Goal: Task Accomplishment & Management: Manage account settings

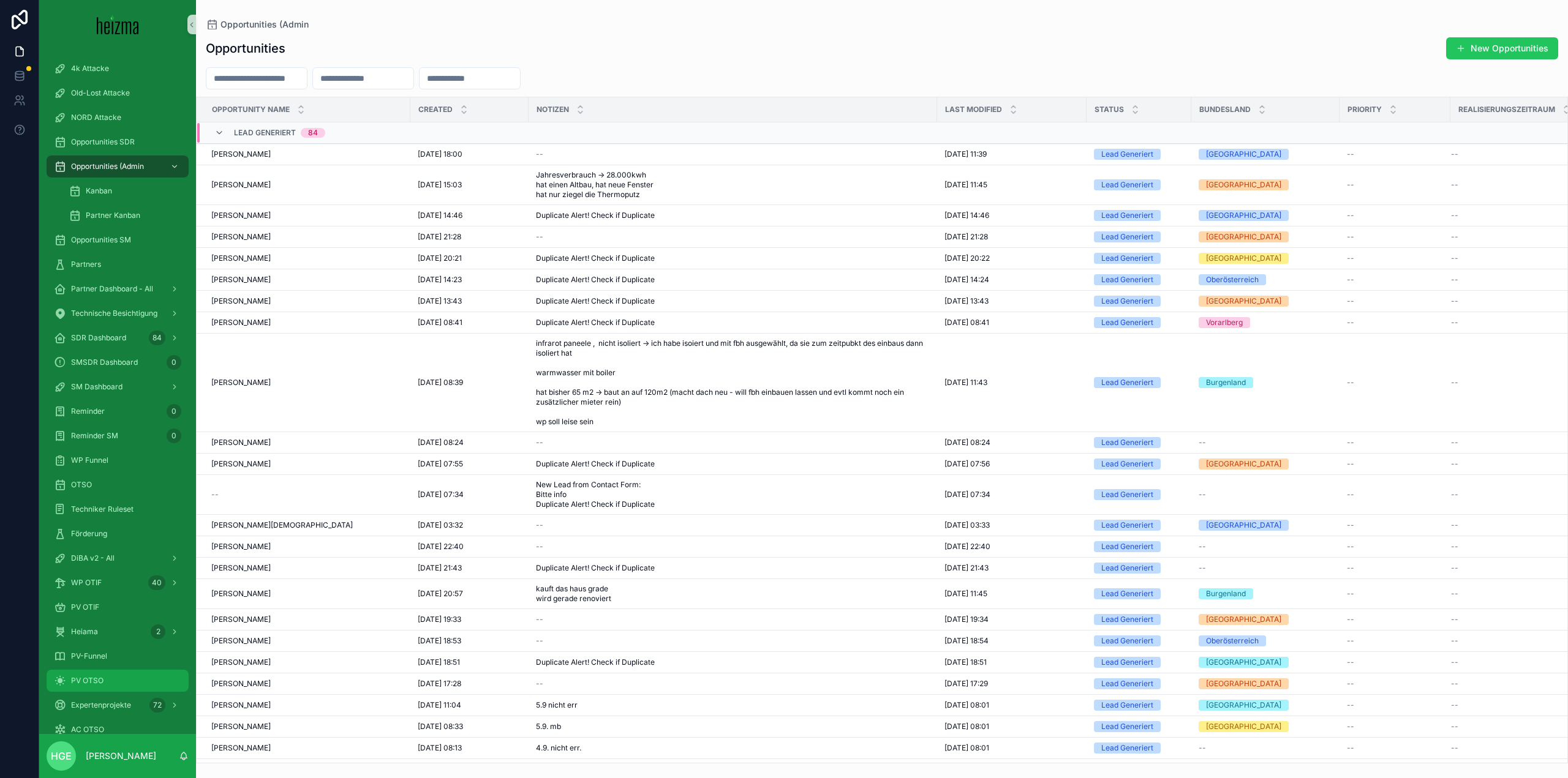
click at [108, 678] on div "PV OTSO" at bounding box center [117, 681] width 127 height 20
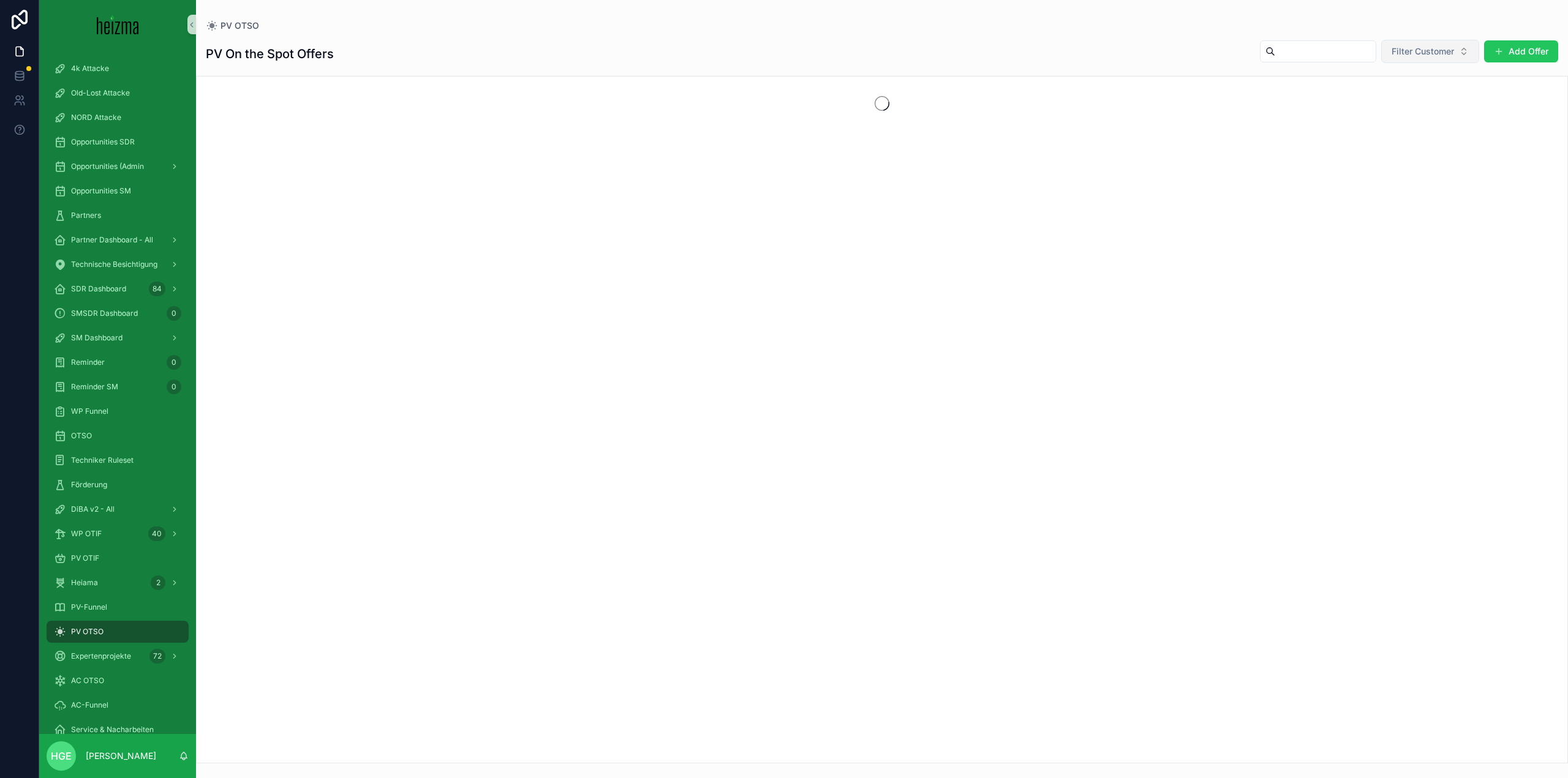
click at [1420, 54] on span "Filter Customer" at bounding box center [1423, 51] width 62 height 12
type input "**********"
click at [1412, 96] on span "[PERSON_NAME]" at bounding box center [1397, 100] width 71 height 12
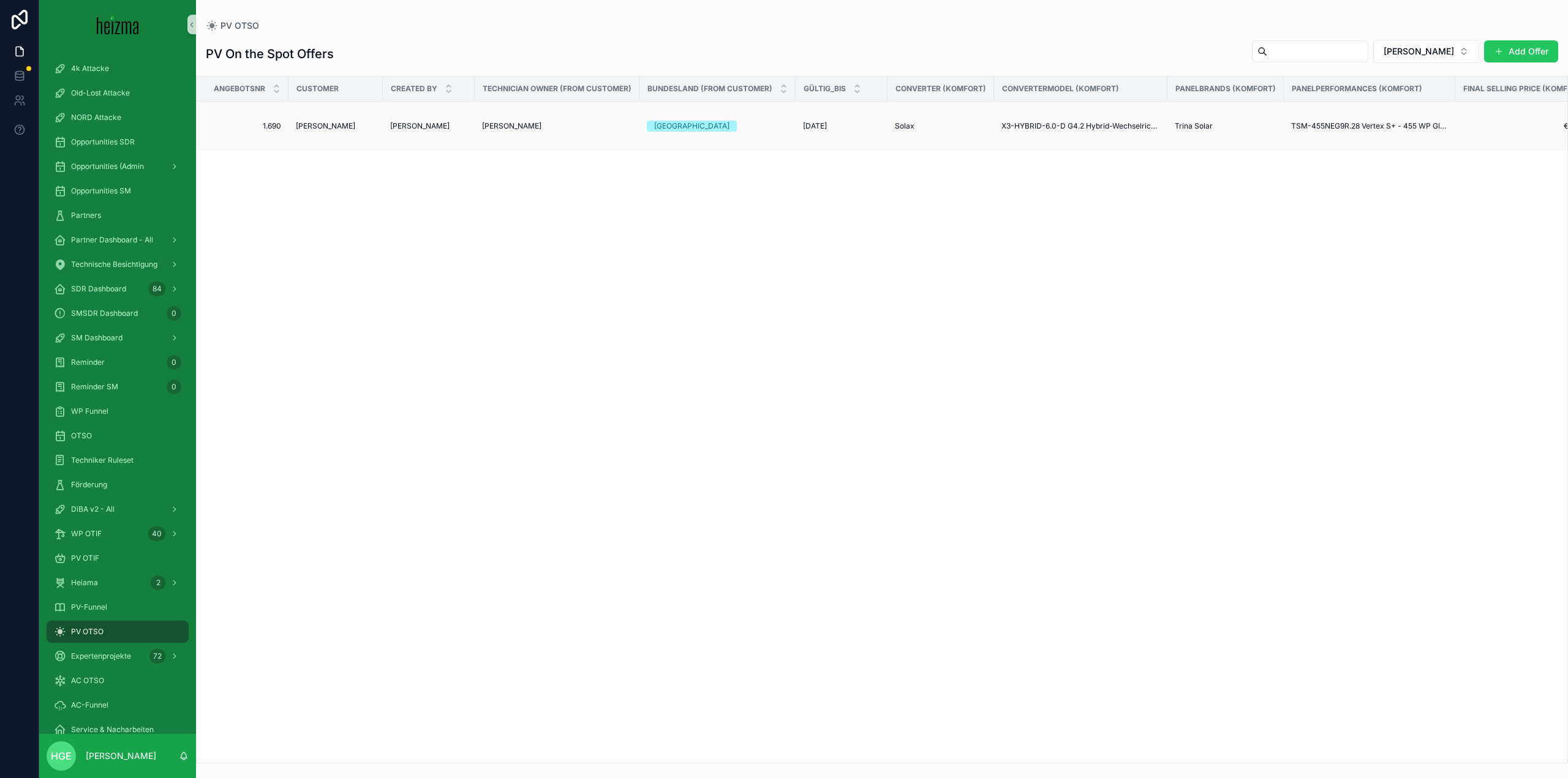
click at [311, 122] on span "[PERSON_NAME]" at bounding box center [326, 126] width 59 height 10
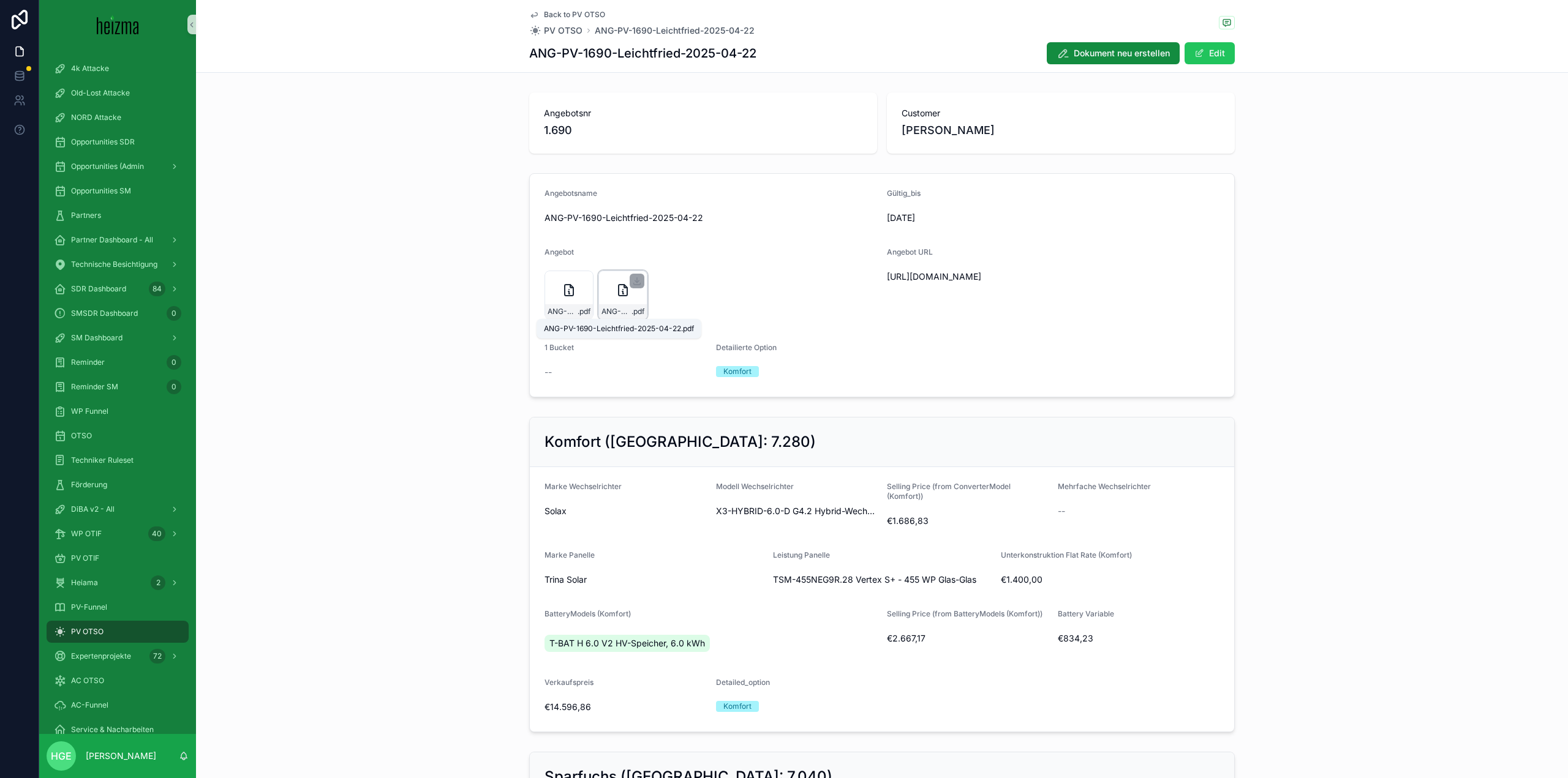
click at [619, 307] on span "ANG-PV-1690-Leichtfried-2025-04-22" at bounding box center [617, 311] width 30 height 10
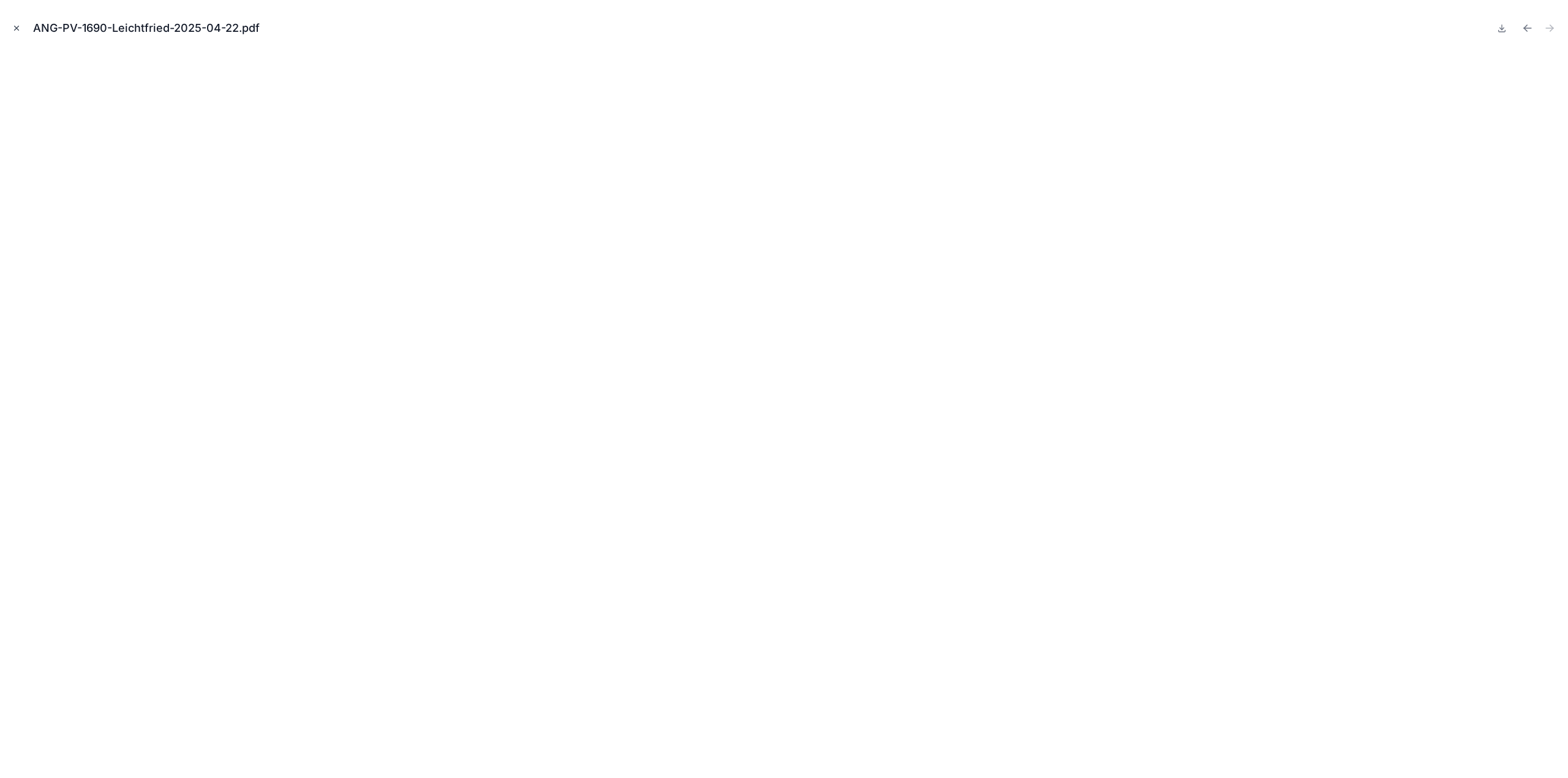
click at [16, 25] on icon "Close modal" at bounding box center [16, 28] width 8 height 8
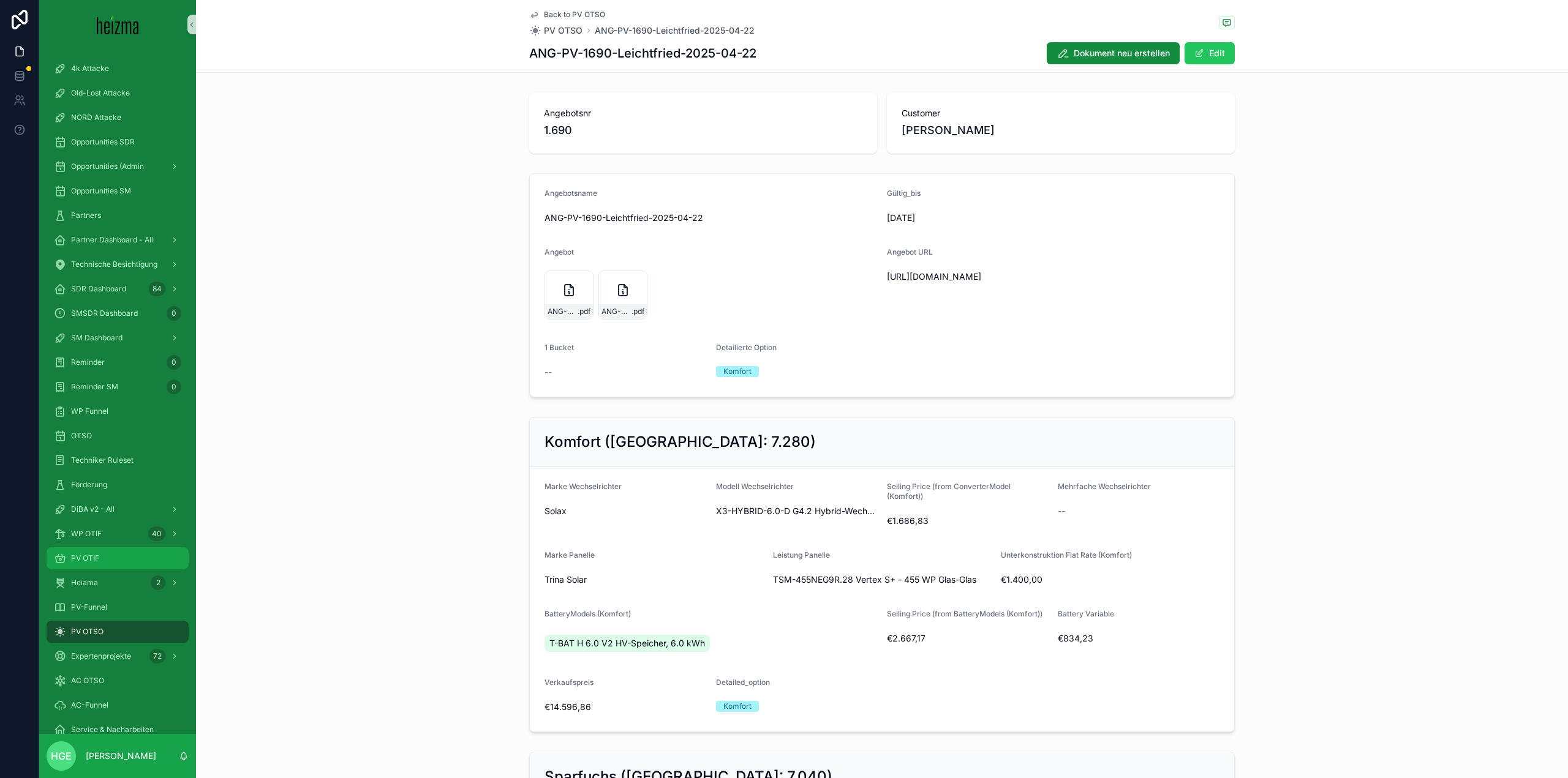
click at [128, 551] on div "PV OTIF" at bounding box center [117, 558] width 127 height 20
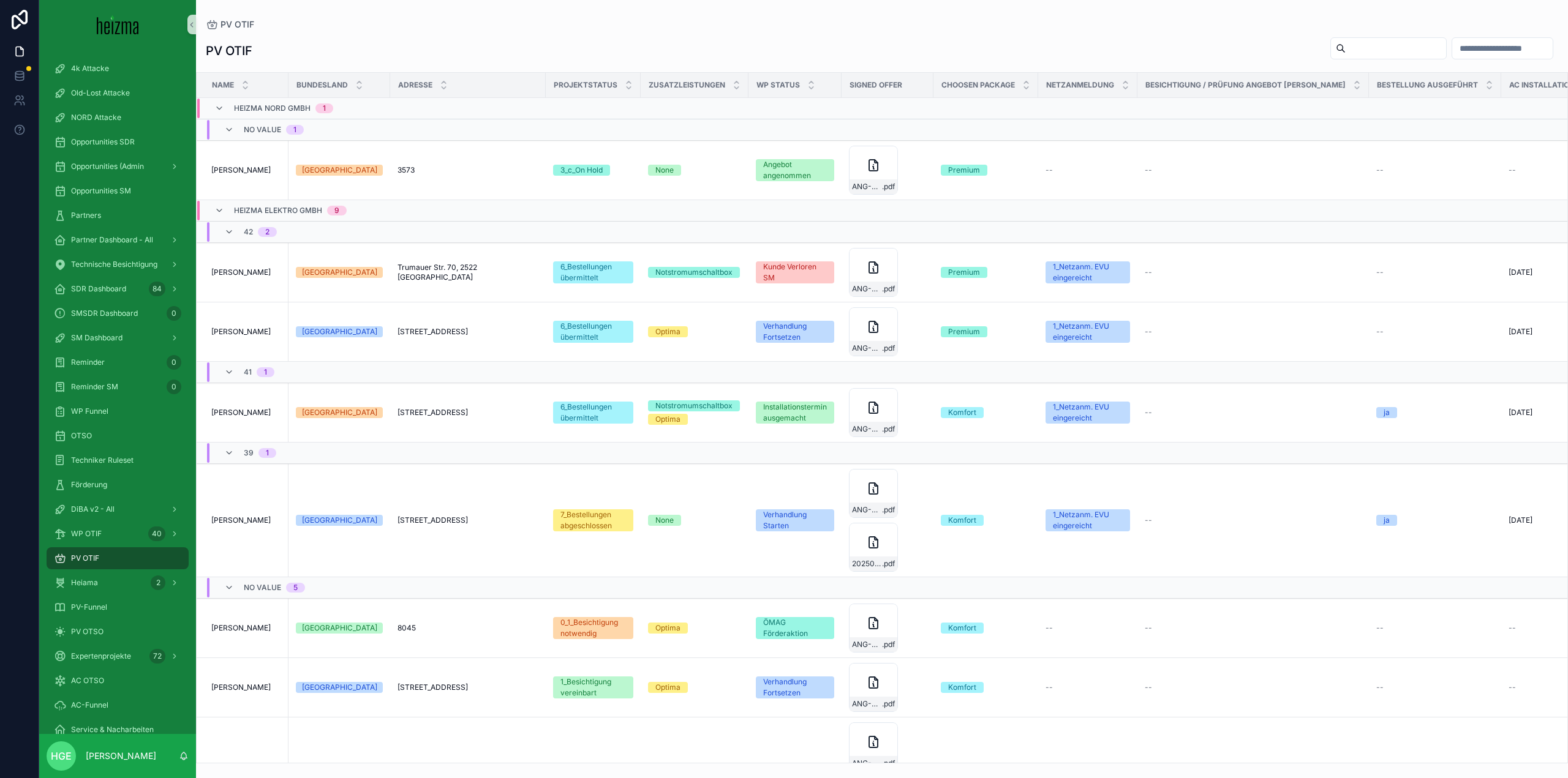
click at [1349, 40] on input "scrollable content" at bounding box center [1396, 48] width 100 height 17
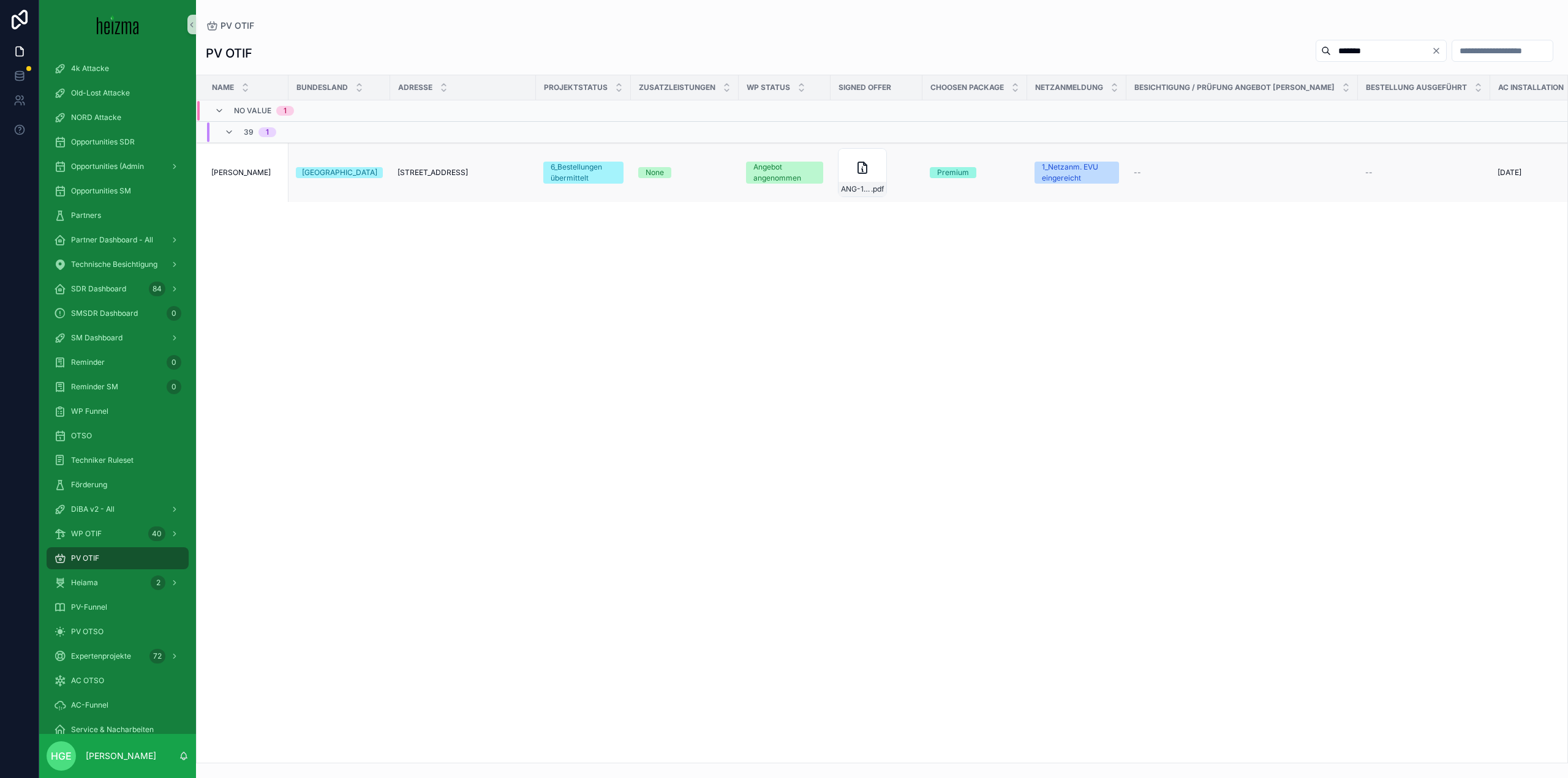
type input "*******"
click at [241, 173] on span "[PERSON_NAME]" at bounding box center [241, 173] width 59 height 10
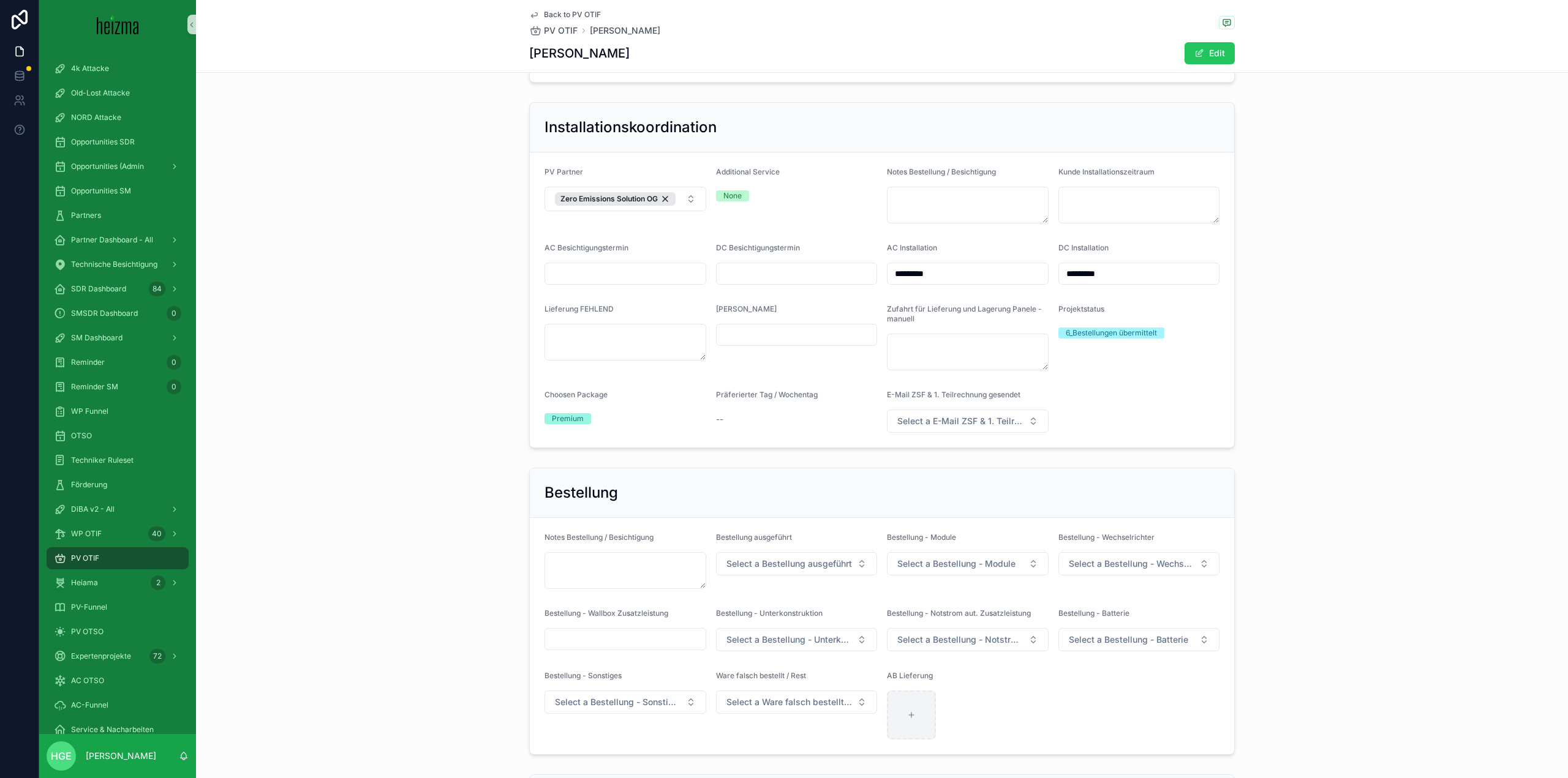
scroll to position [2387, 0]
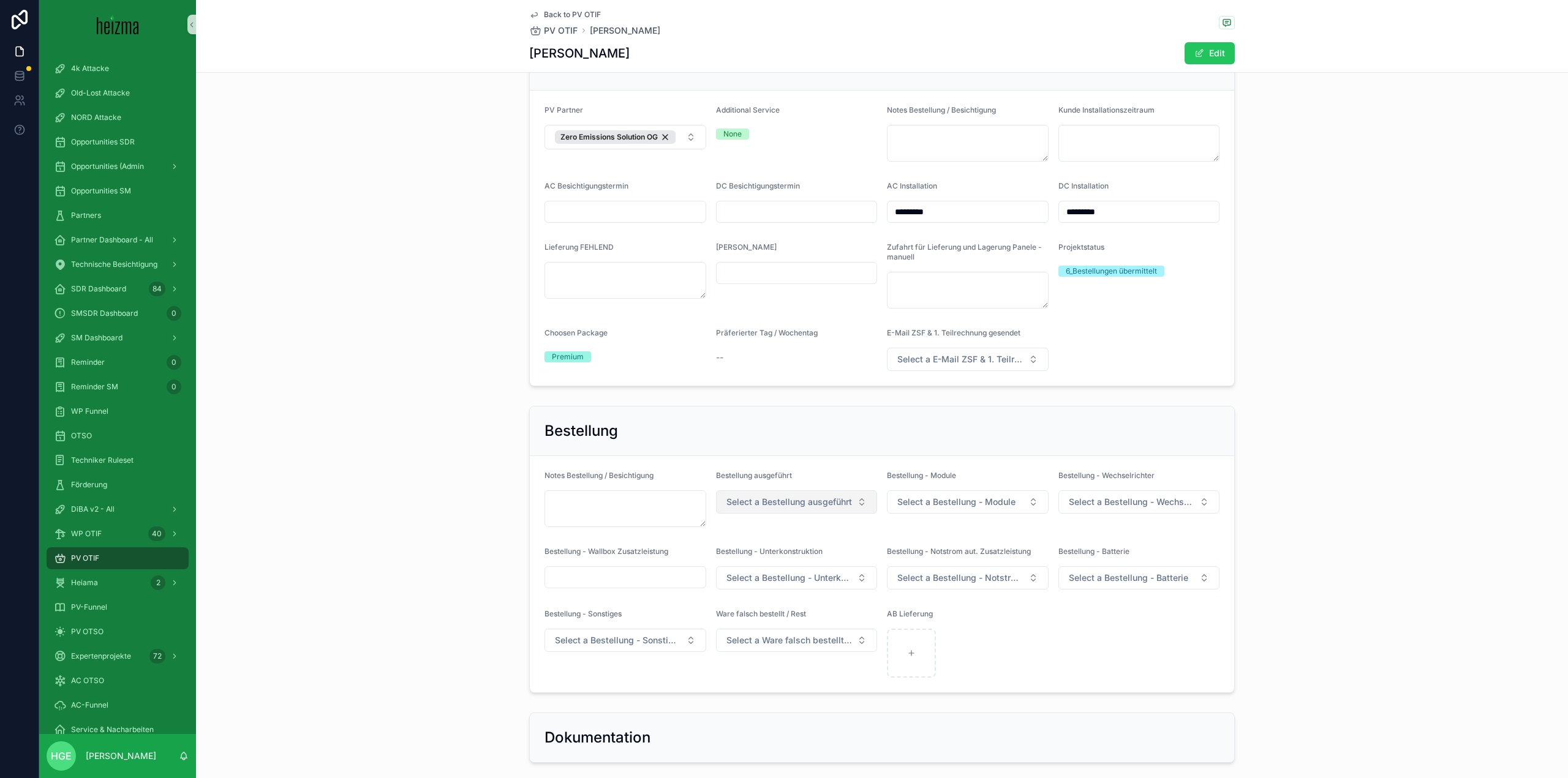
click at [826, 496] on span "Select a Bestellung ausgeführt" at bounding box center [789, 501] width 126 height 12
click at [788, 479] on div "ja" at bounding box center [792, 483] width 155 height 18
click at [887, 629] on div "scrollable content" at bounding box center [911, 653] width 49 height 49
type input "**********"
click at [135, 562] on div "PV OTIF" at bounding box center [117, 558] width 127 height 20
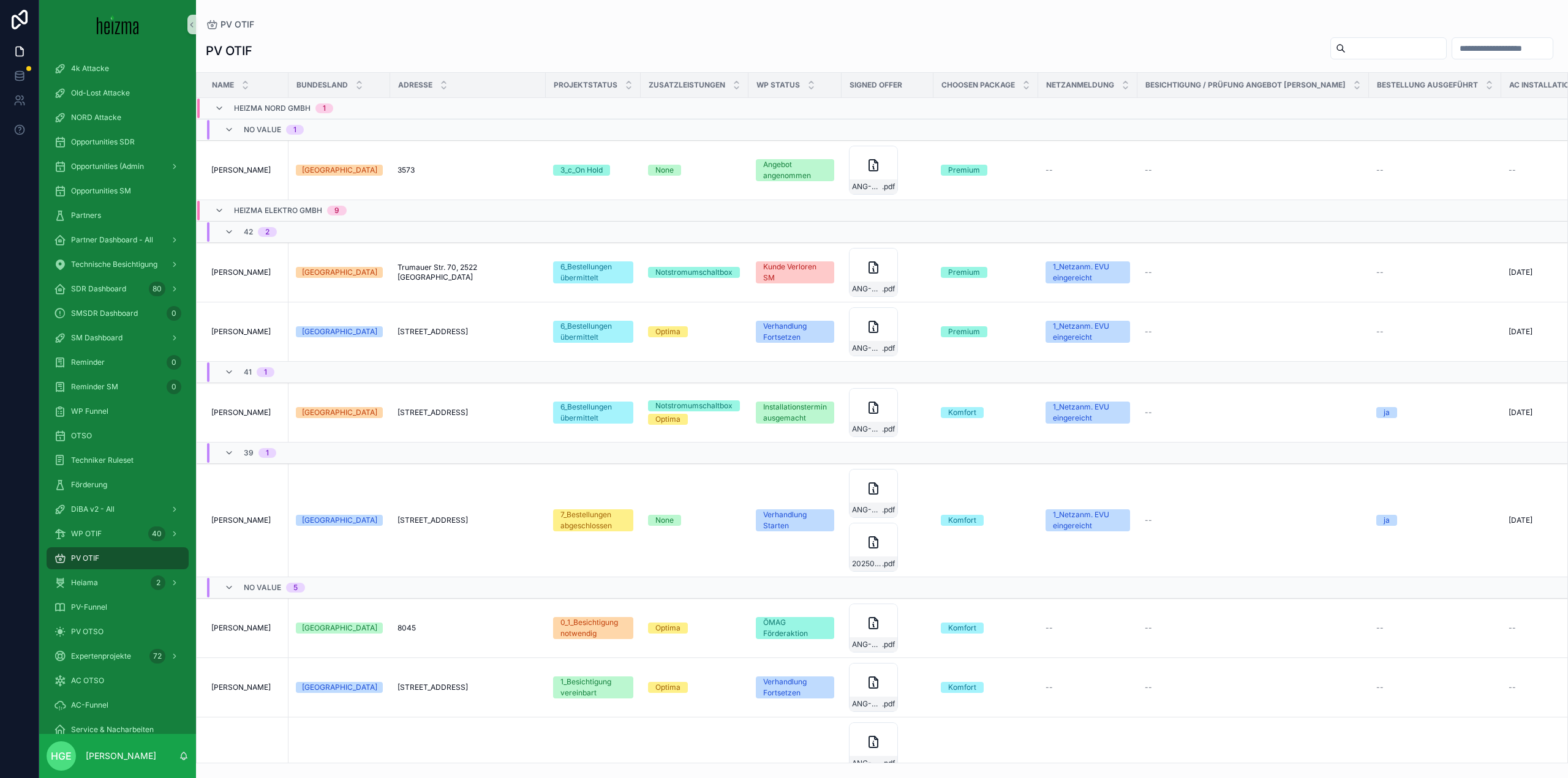
click at [1358, 54] on input "scrollable content" at bounding box center [1396, 48] width 100 height 17
type input "******"
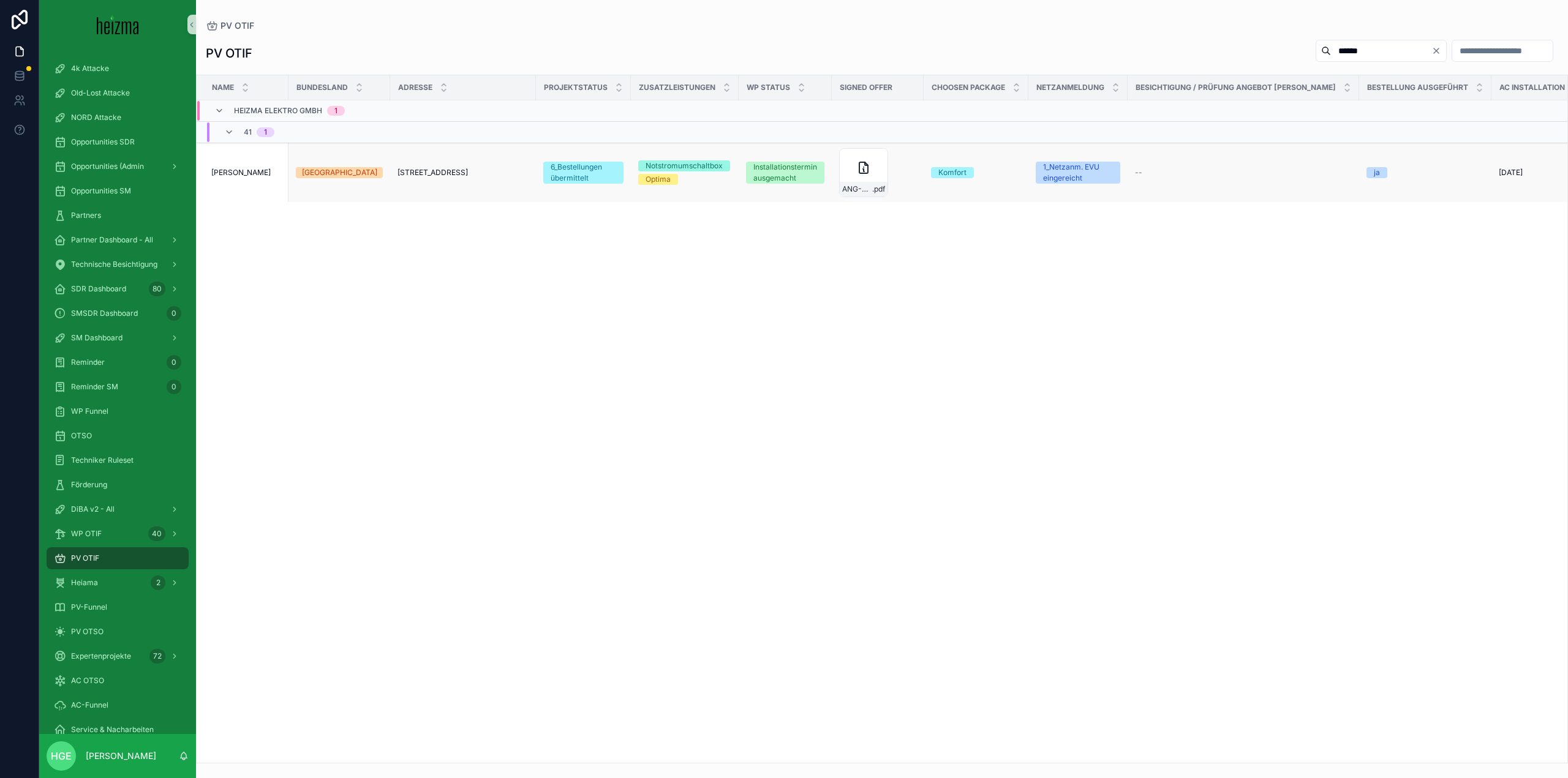
click at [222, 171] on span "[PERSON_NAME]" at bounding box center [241, 173] width 59 height 10
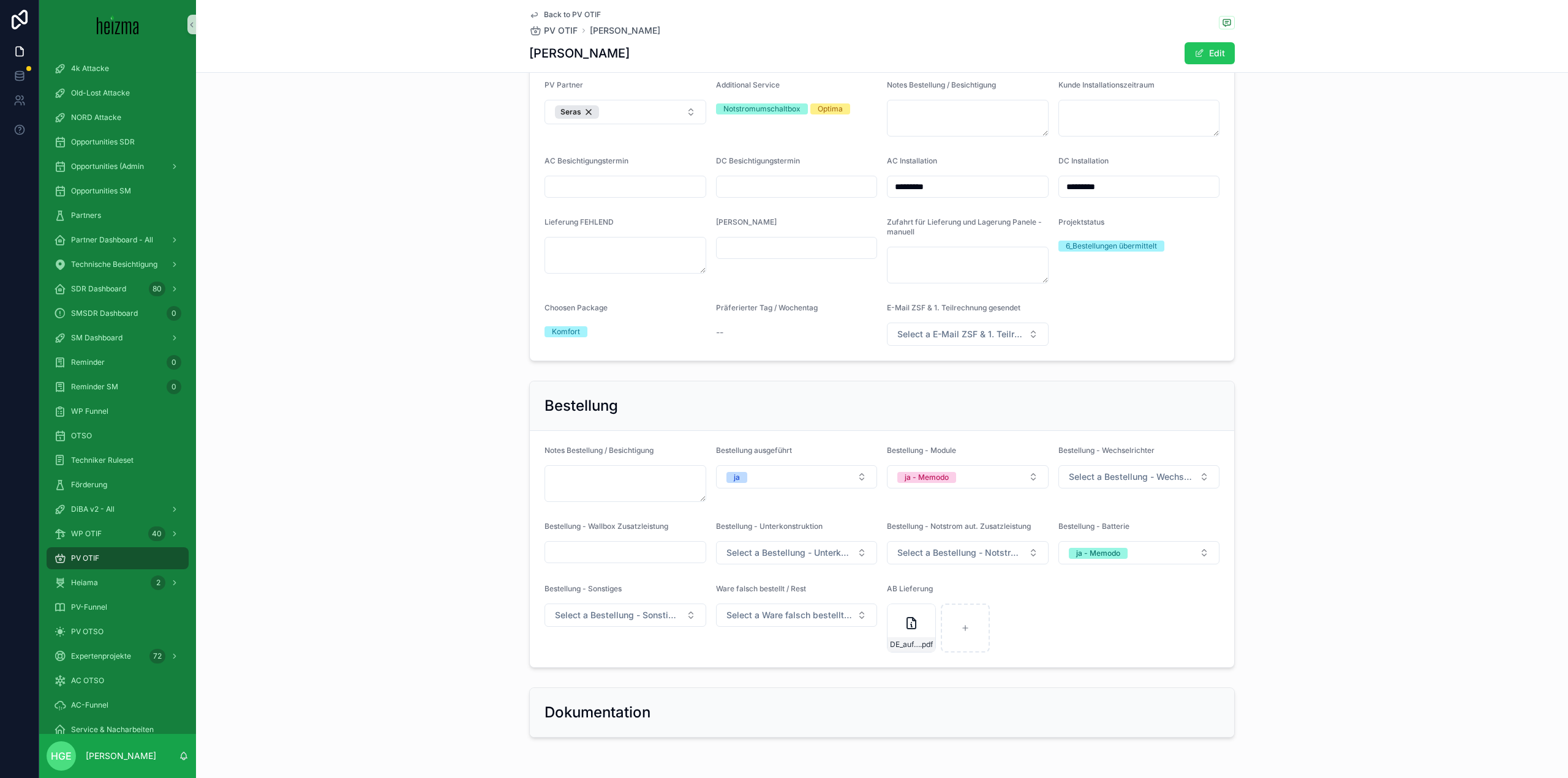
scroll to position [2635, 0]
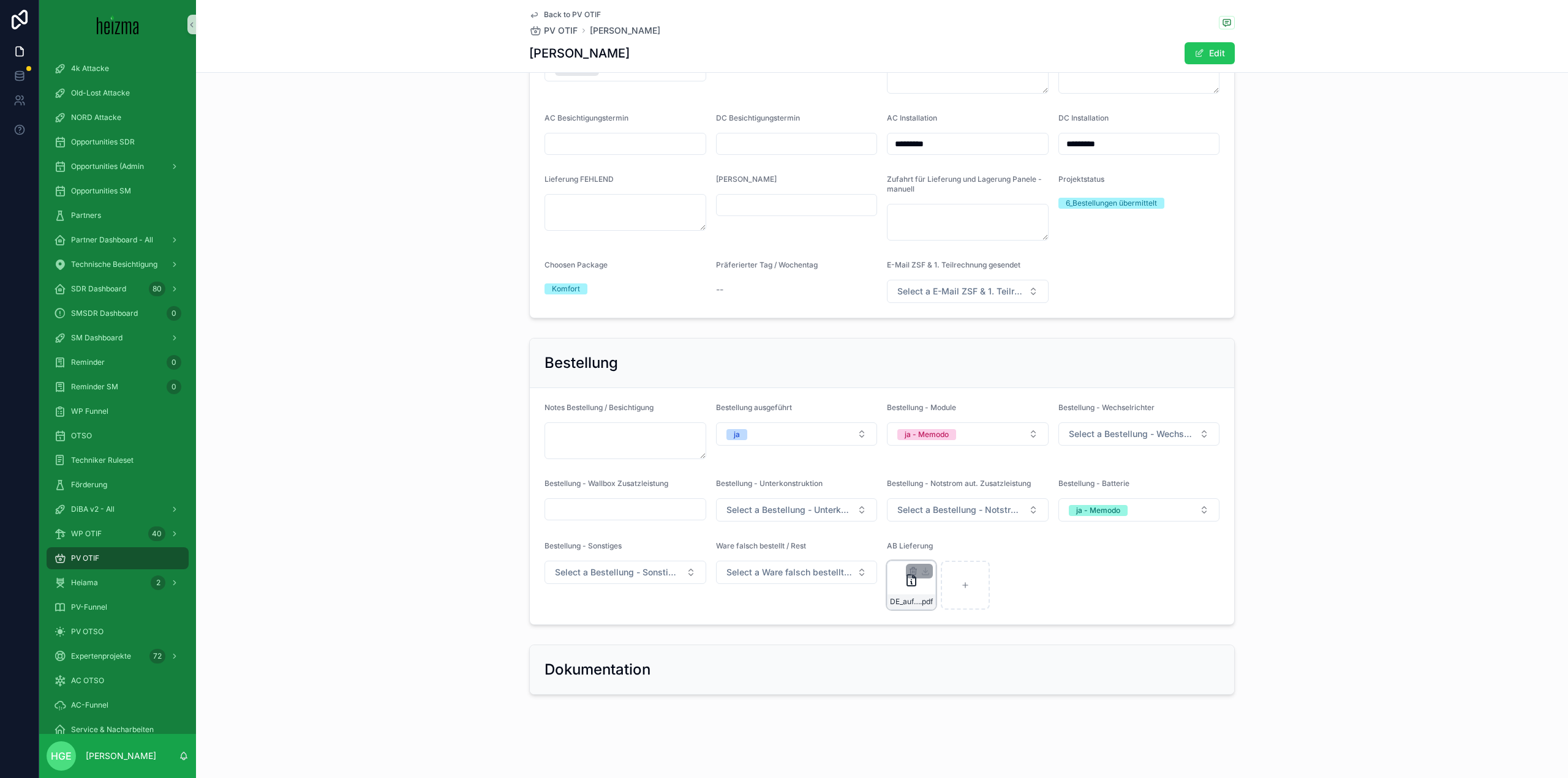
click at [904, 586] on icon "scrollable content" at bounding box center [911, 580] width 15 height 15
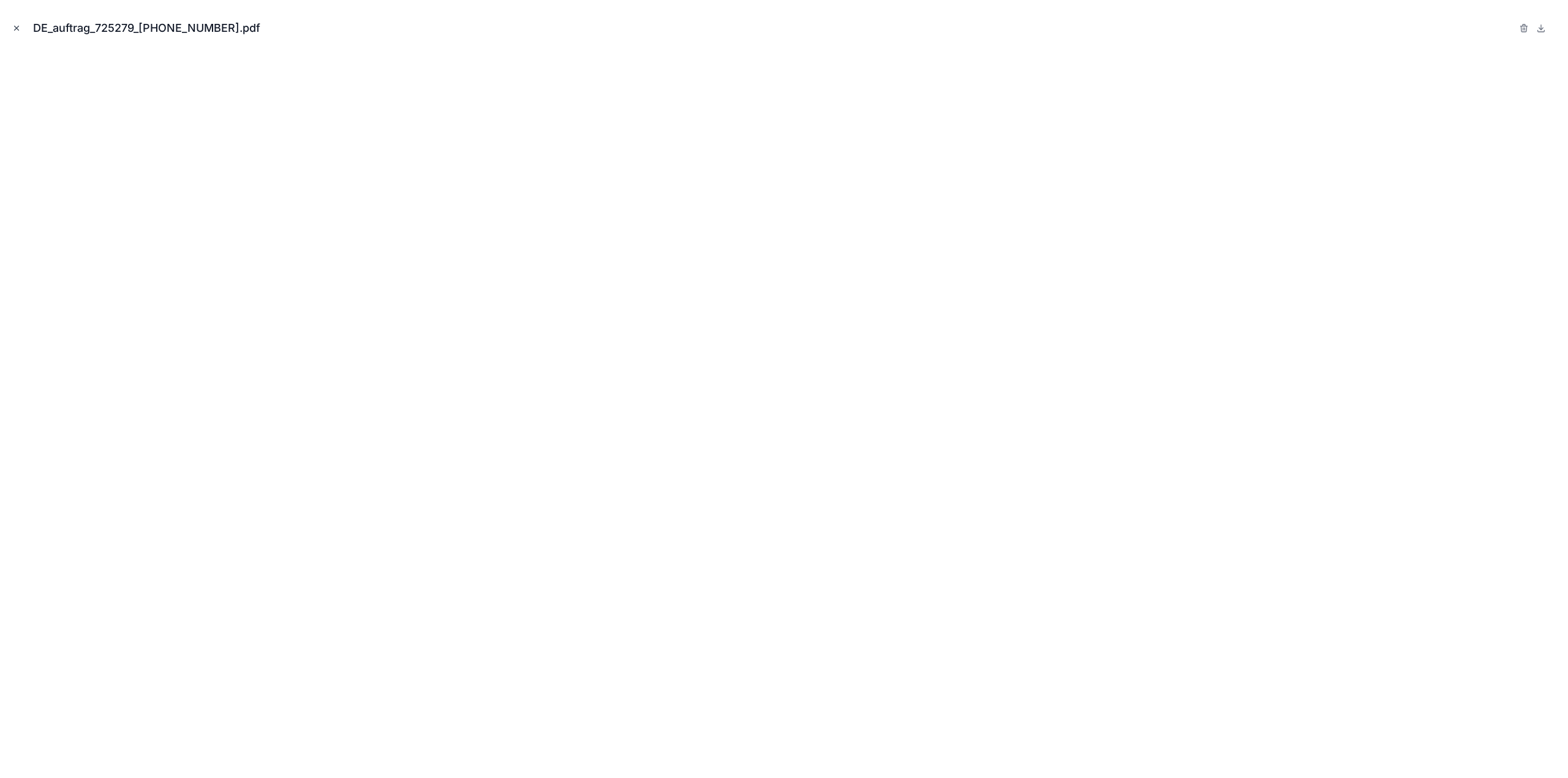
click at [13, 33] on button "Close modal" at bounding box center [16, 28] width 13 height 13
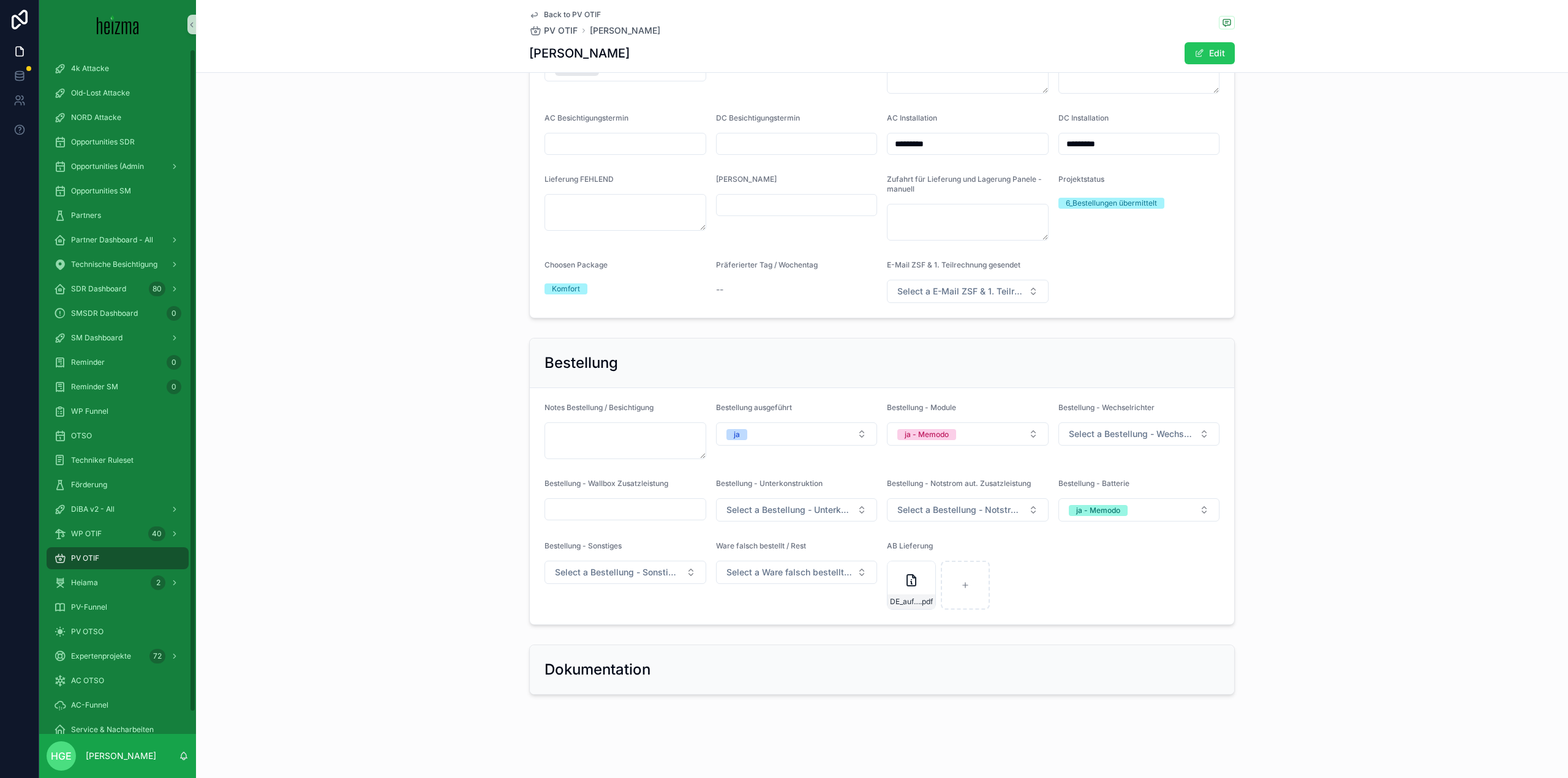
click at [326, 439] on div "Bestellung Notes Bestellung / Besichtigung Bestellung ausgeführt ja Bestellung …" at bounding box center [881, 481] width 1372 height 297
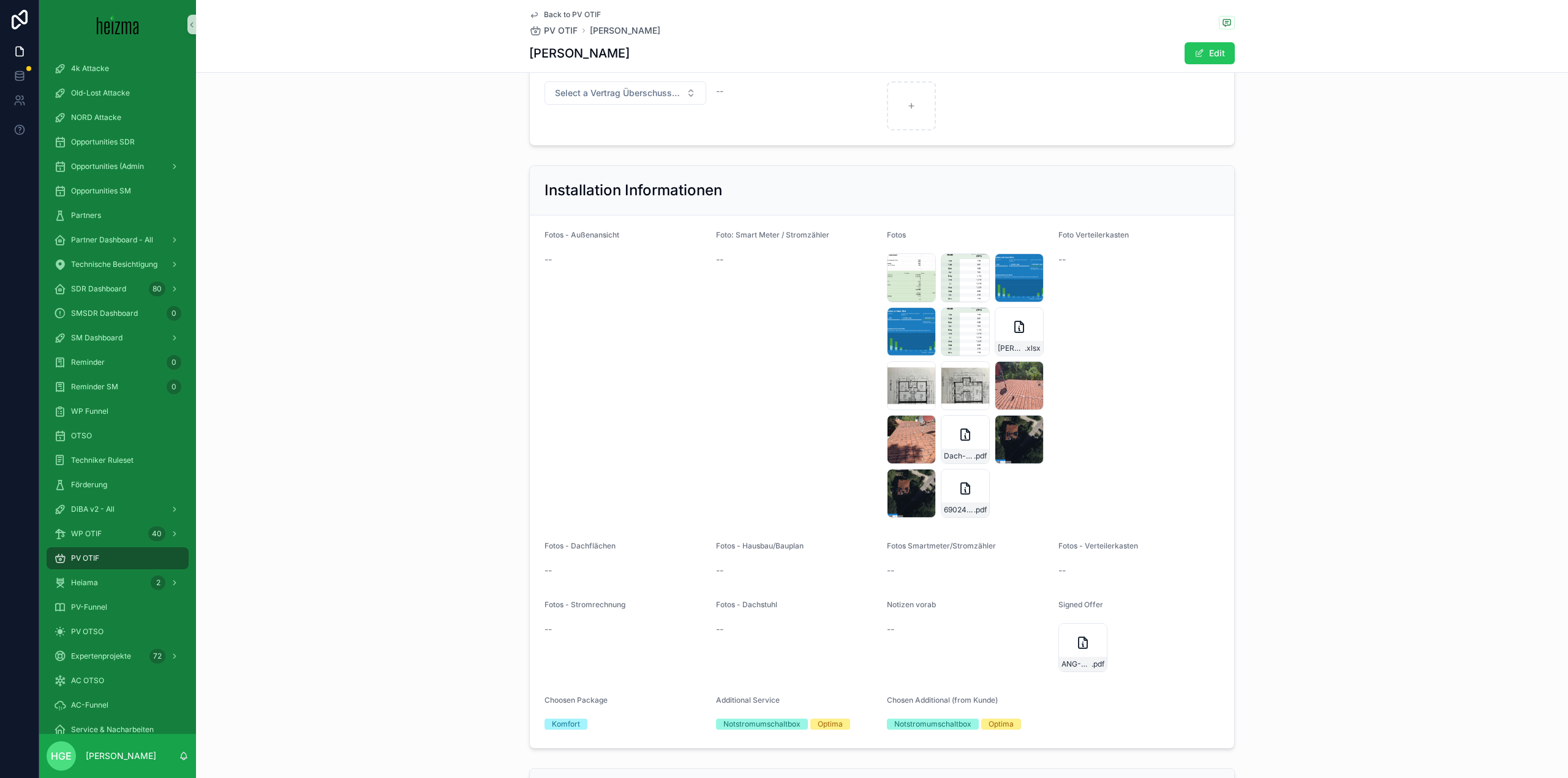
scroll to position [1778, 0]
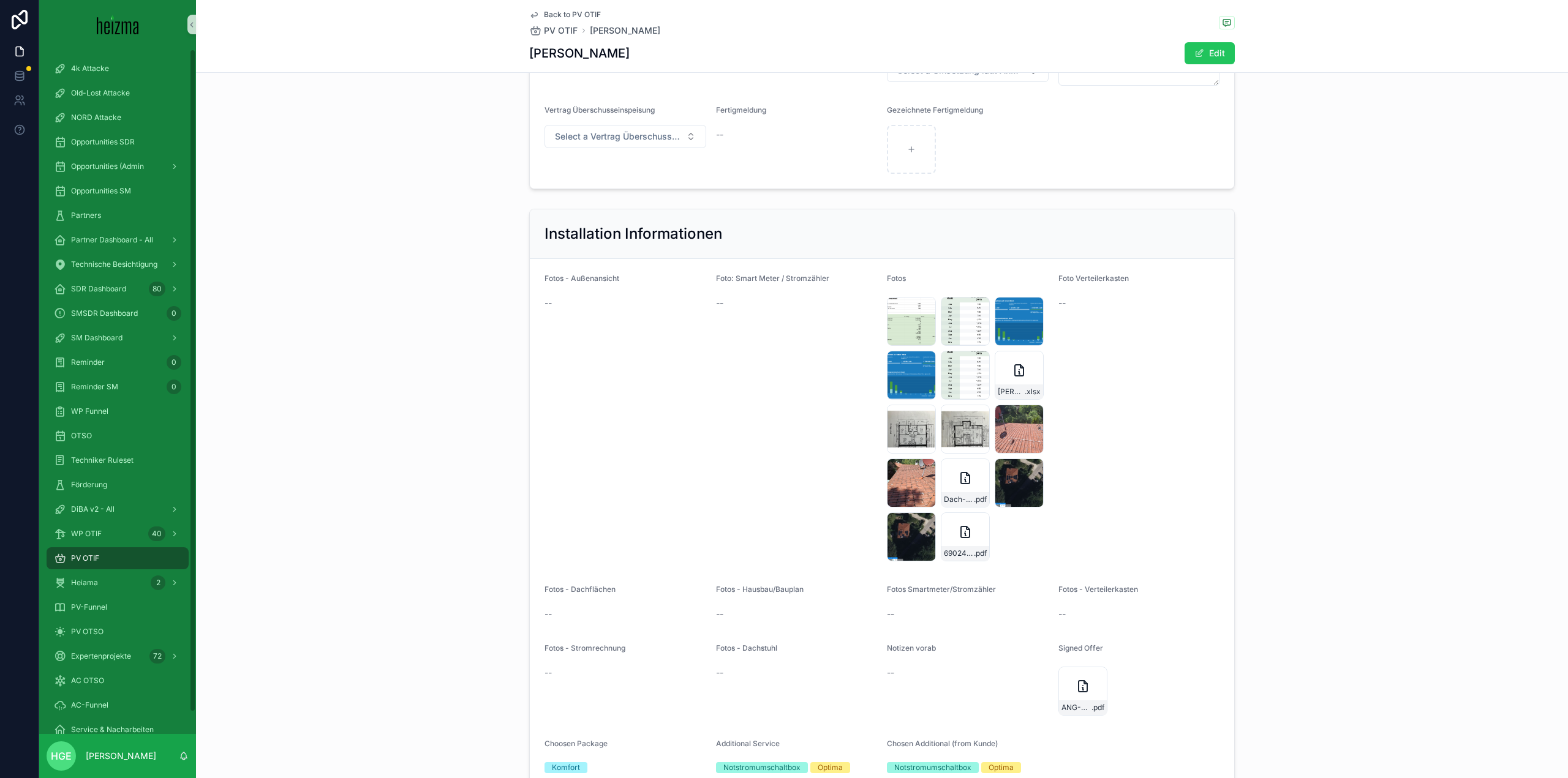
click at [111, 554] on div "PV OTIF" at bounding box center [117, 558] width 127 height 20
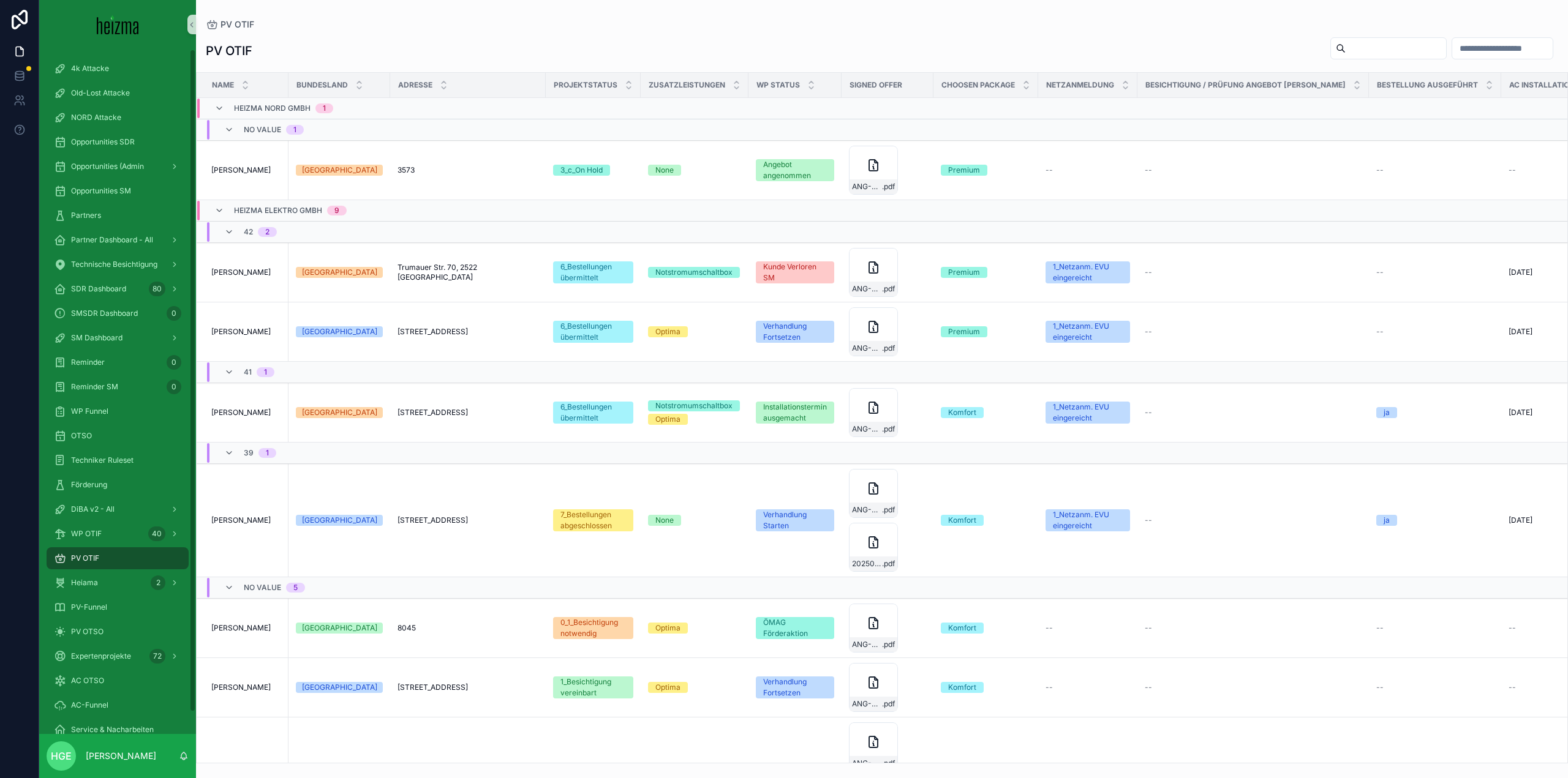
drag, startPoint x: 116, startPoint y: 554, endPoint x: 1356, endPoint y: 86, distance: 1325.4
click at [116, 554] on div "PV OTIF" at bounding box center [117, 558] width 127 height 20
click at [1350, 47] on input "scrollable content" at bounding box center [1396, 48] width 100 height 17
type input "********"
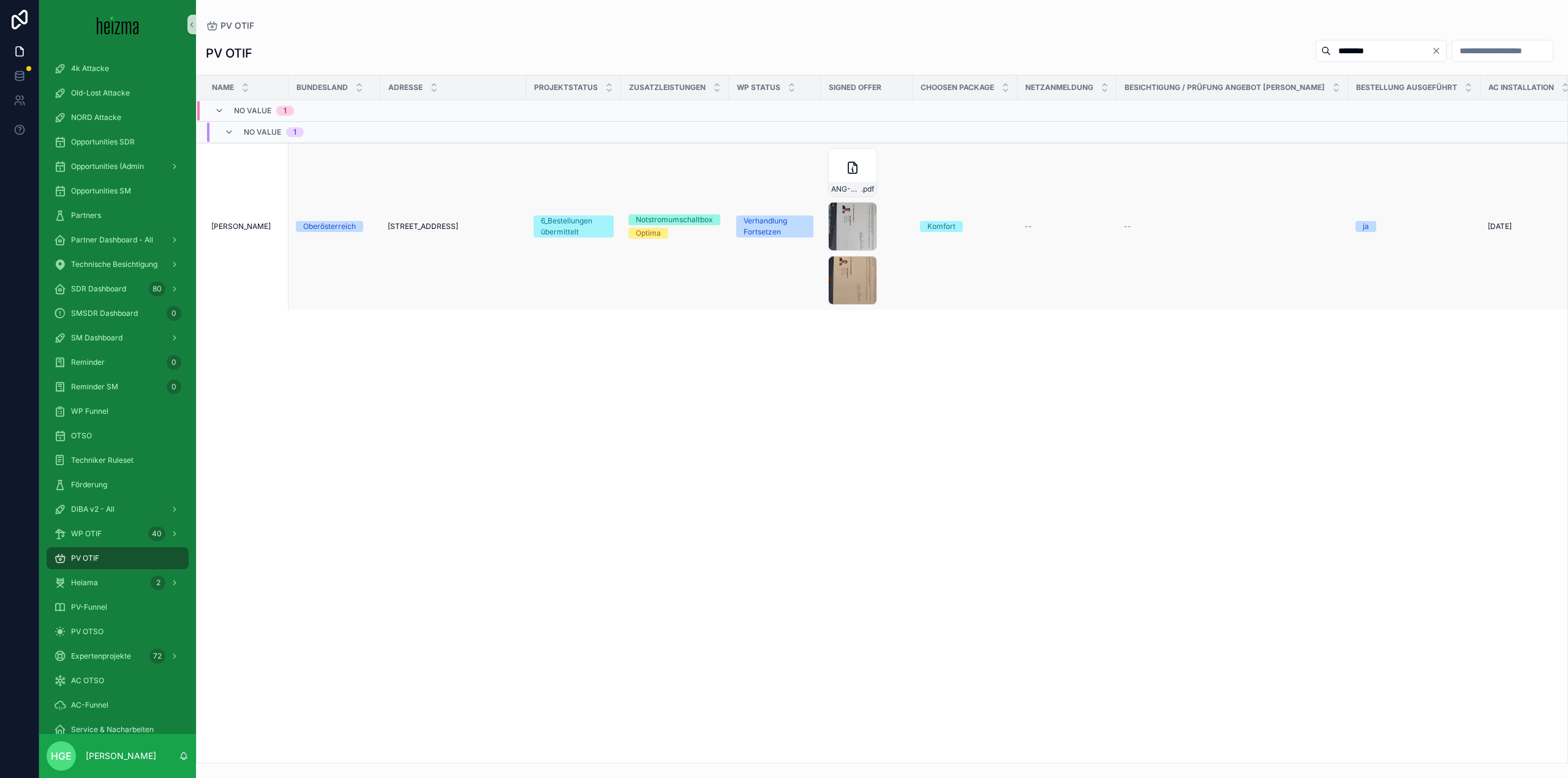
click at [241, 228] on span "[PERSON_NAME]" at bounding box center [241, 227] width 59 height 10
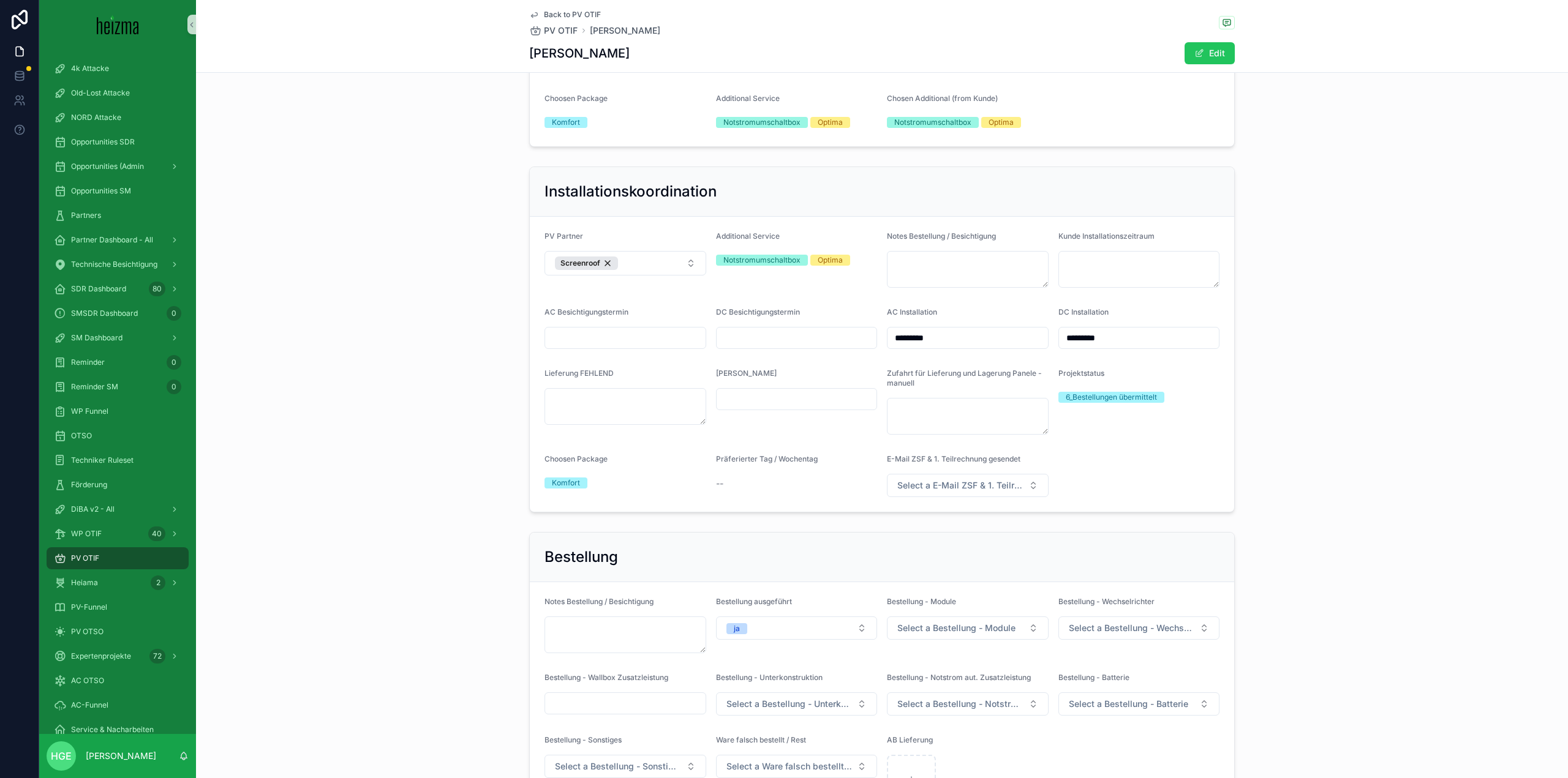
scroll to position [4285, 0]
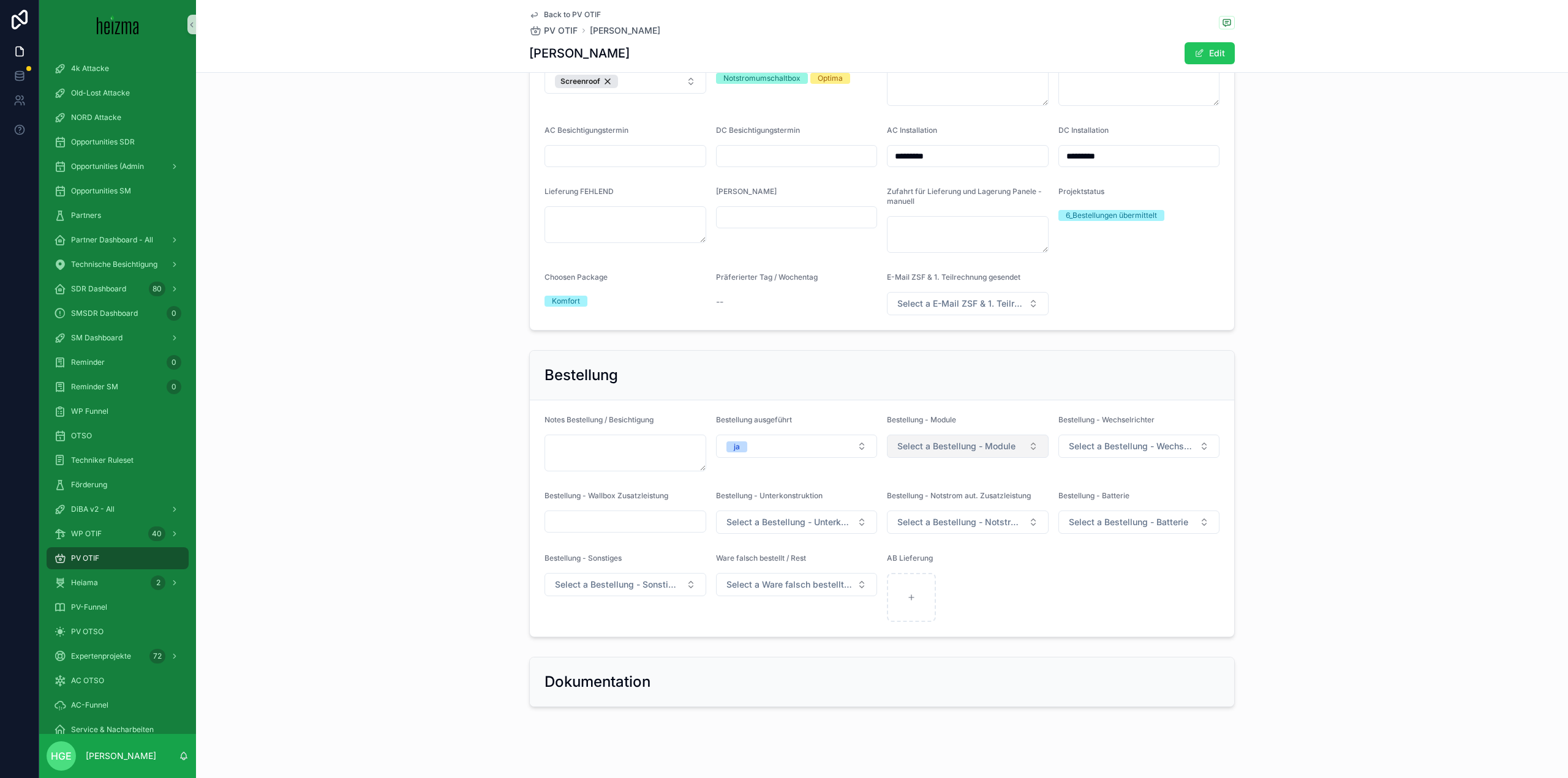
click at [980, 458] on button "Select a Bestellung - Module" at bounding box center [968, 446] width 162 height 23
click at [1027, 419] on form "Notes Bestellung / Besichtigung Bestellung ausgeführt ja Bestellung - Module Se…" at bounding box center [881, 518] width 704 height 237
click at [1105, 458] on button "Select a Bestellung - Wechselrichter" at bounding box center [1139, 446] width 162 height 23
drag, startPoint x: 1130, startPoint y: 575, endPoint x: 766, endPoint y: 501, distance: 371.4
click at [1130, 574] on div "ja - GC" at bounding box center [1134, 578] width 155 height 18
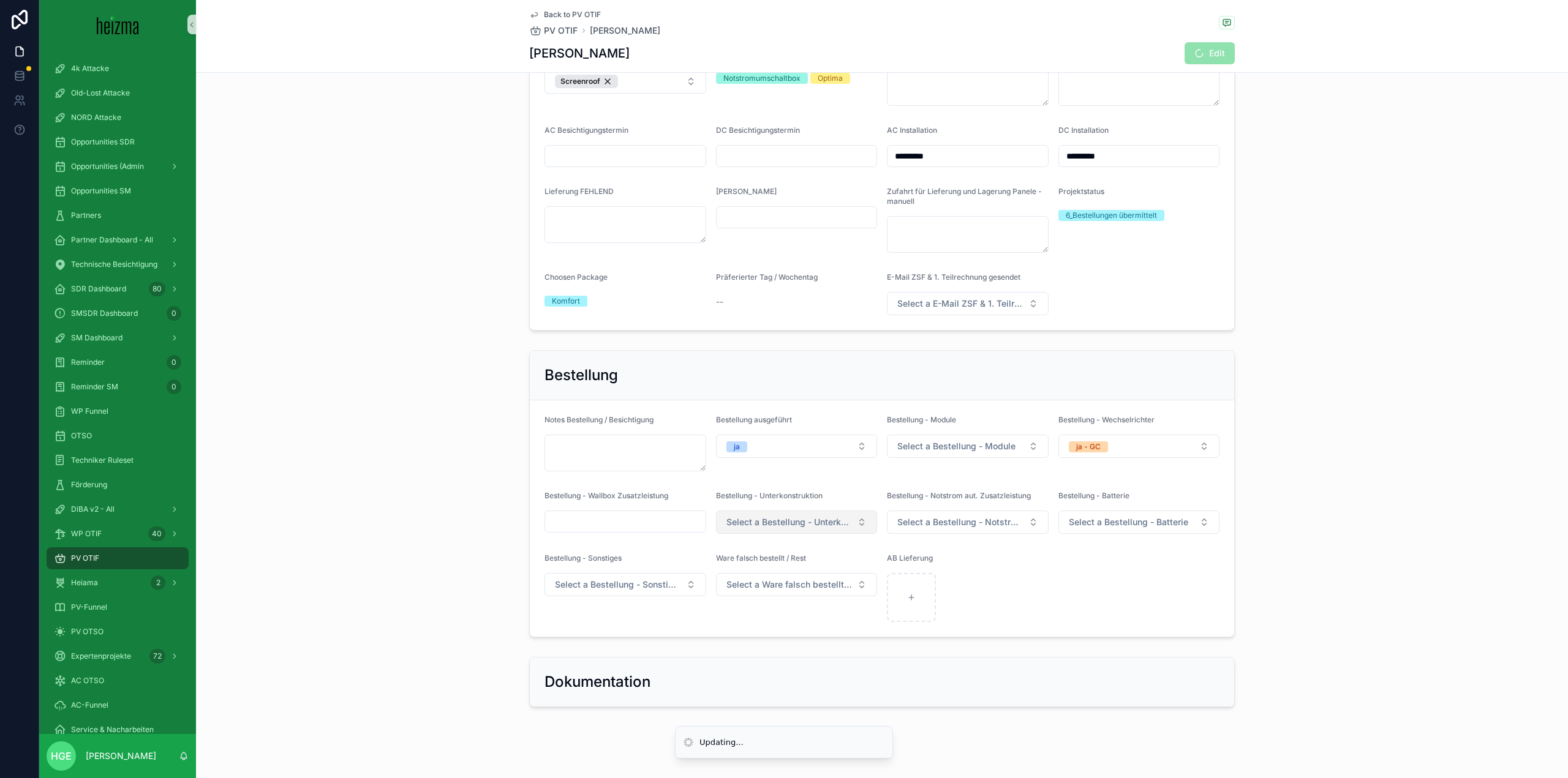
click at [788, 527] on span "Select a Bestellung - Unterkonstruktion" at bounding box center [789, 522] width 126 height 12
click at [948, 527] on span "Select a Bestellung - Notstrom aut. Zusatzleistung" at bounding box center [960, 522] width 126 height 12
click at [912, 678] on div "ja GC" at bounding box center [963, 672] width 155 height 18
click at [1115, 528] on span "Select a Bestellung - Batterie" at bounding box center [1128, 522] width 119 height 12
click at [1088, 639] on div "ja - GC" at bounding box center [1081, 635] width 25 height 11
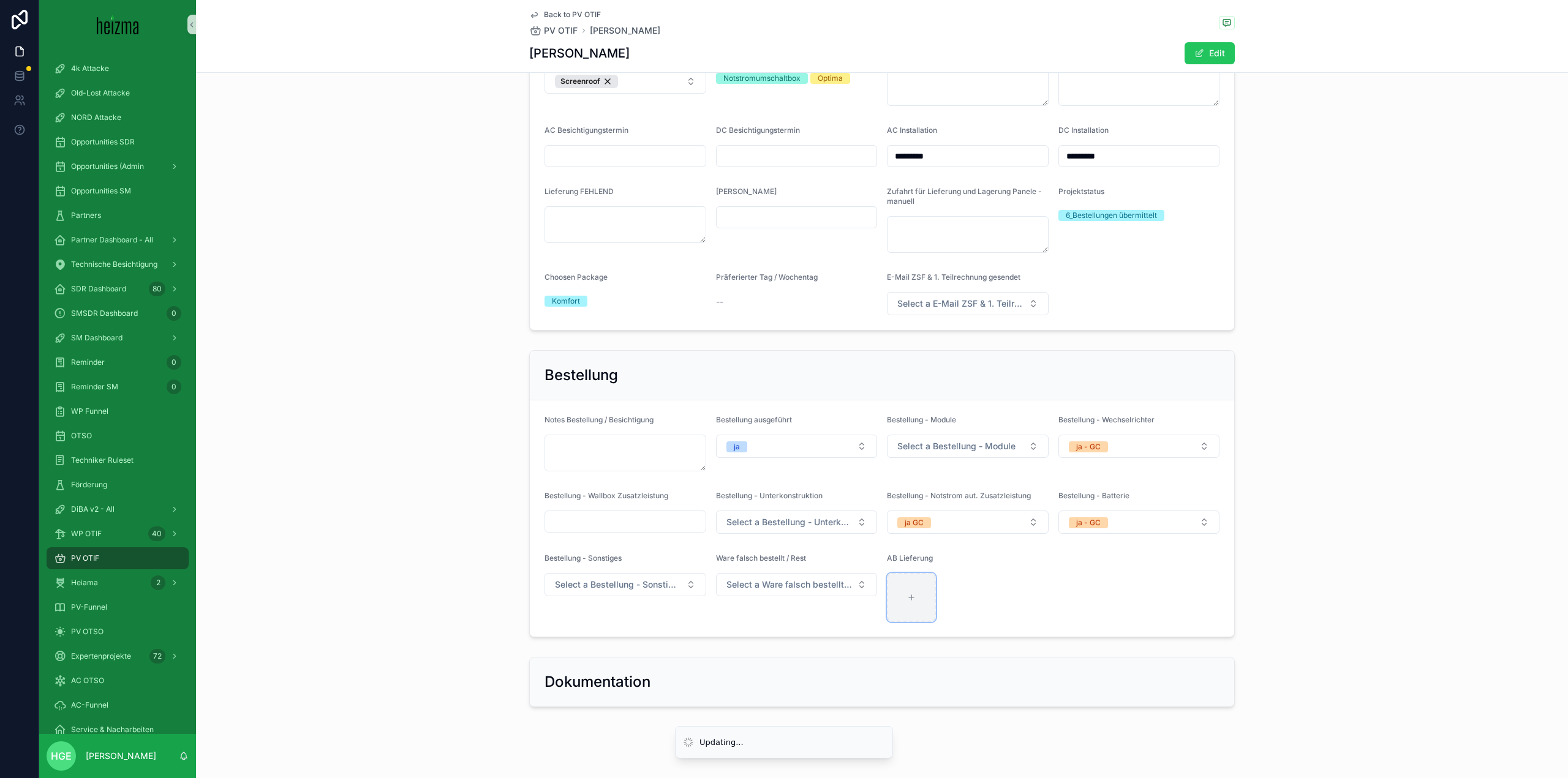
click at [910, 611] on div "scrollable content" at bounding box center [911, 597] width 49 height 49
type input "**********"
click at [903, 611] on div "AB_39154624_001 (1) .pdf" at bounding box center [911, 597] width 49 height 49
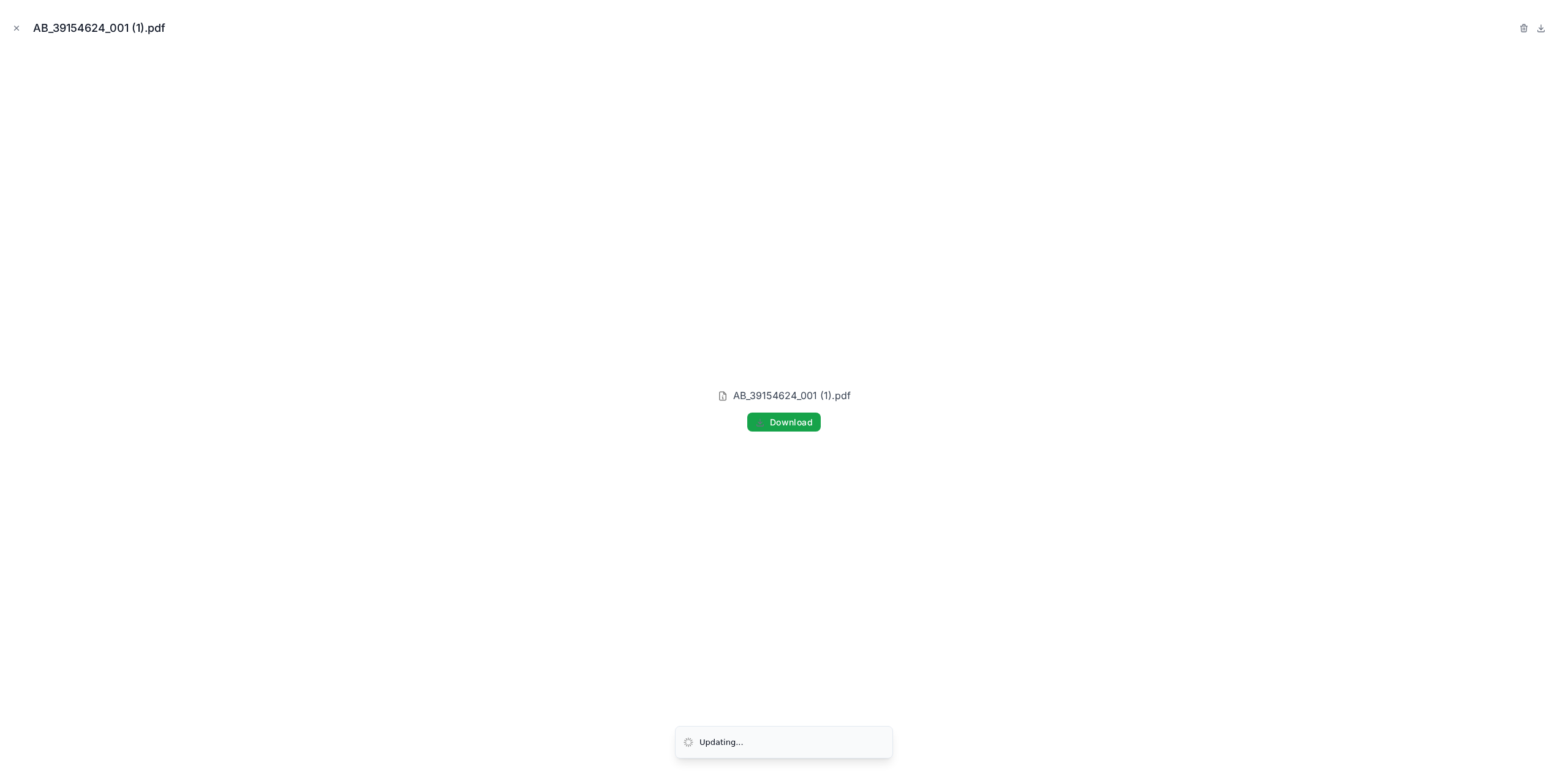
click at [773, 417] on span "Download" at bounding box center [791, 423] width 43 height 11
click at [20, 24] on icon "Close modal" at bounding box center [16, 28] width 8 height 8
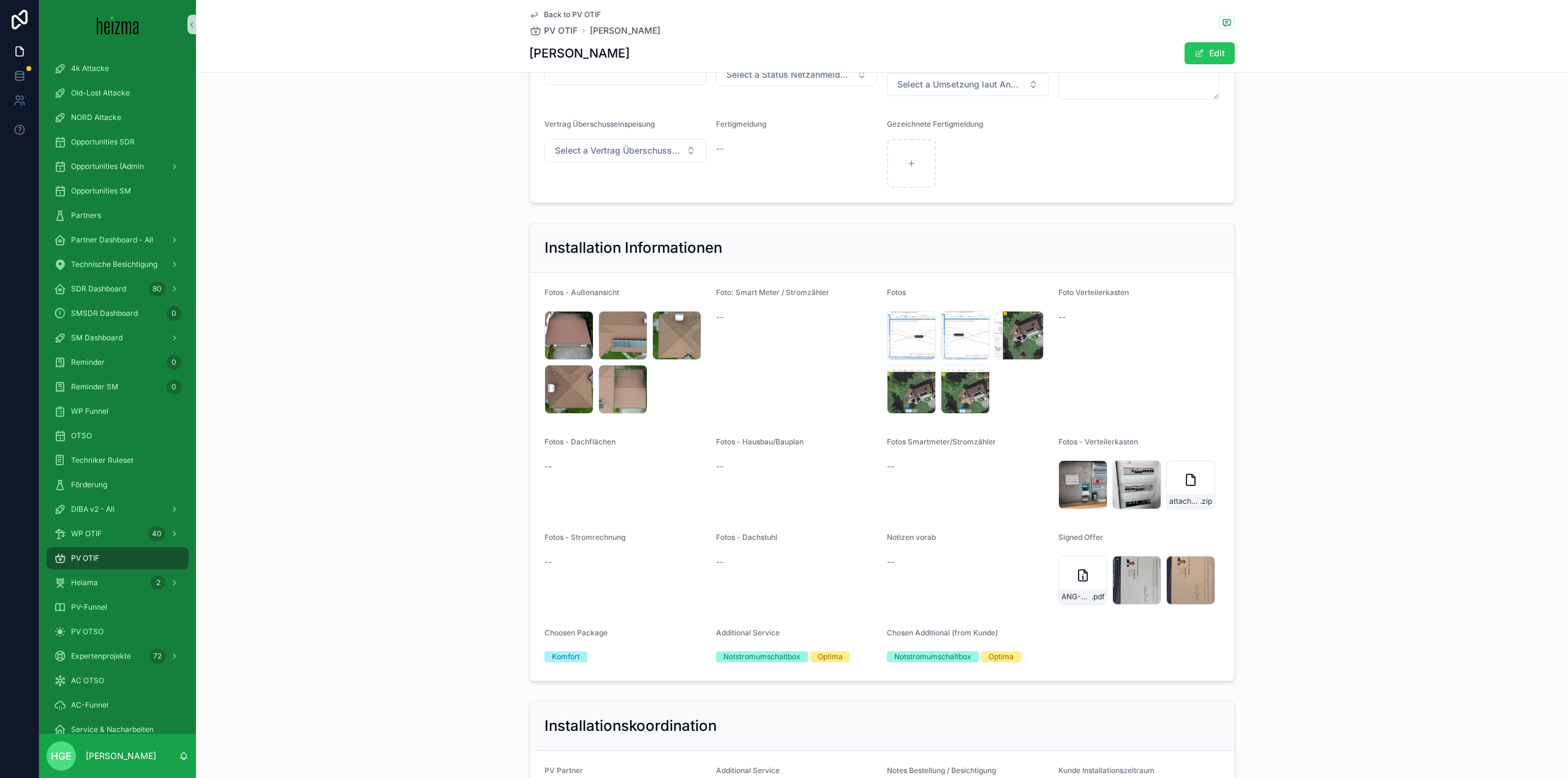
scroll to position [3551, 0]
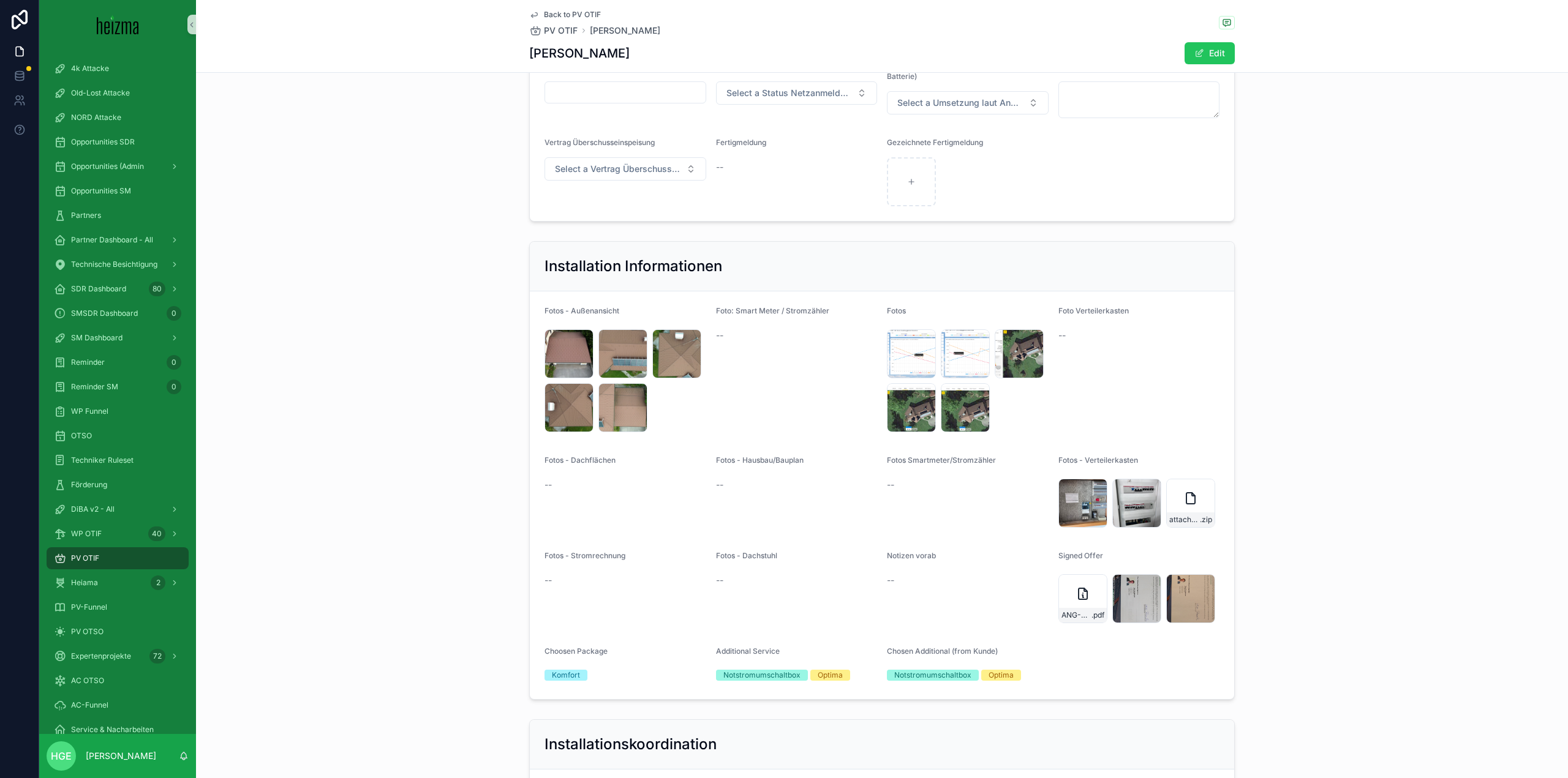
click at [1352, 448] on div "Installation Informationen Fotos - Außenansicht 2025-08-21-09-24-13-377 .PNG 20…" at bounding box center [881, 470] width 1372 height 468
click at [1064, 510] on div "IMG_8003 .jpg" at bounding box center [1082, 503] width 49 height 49
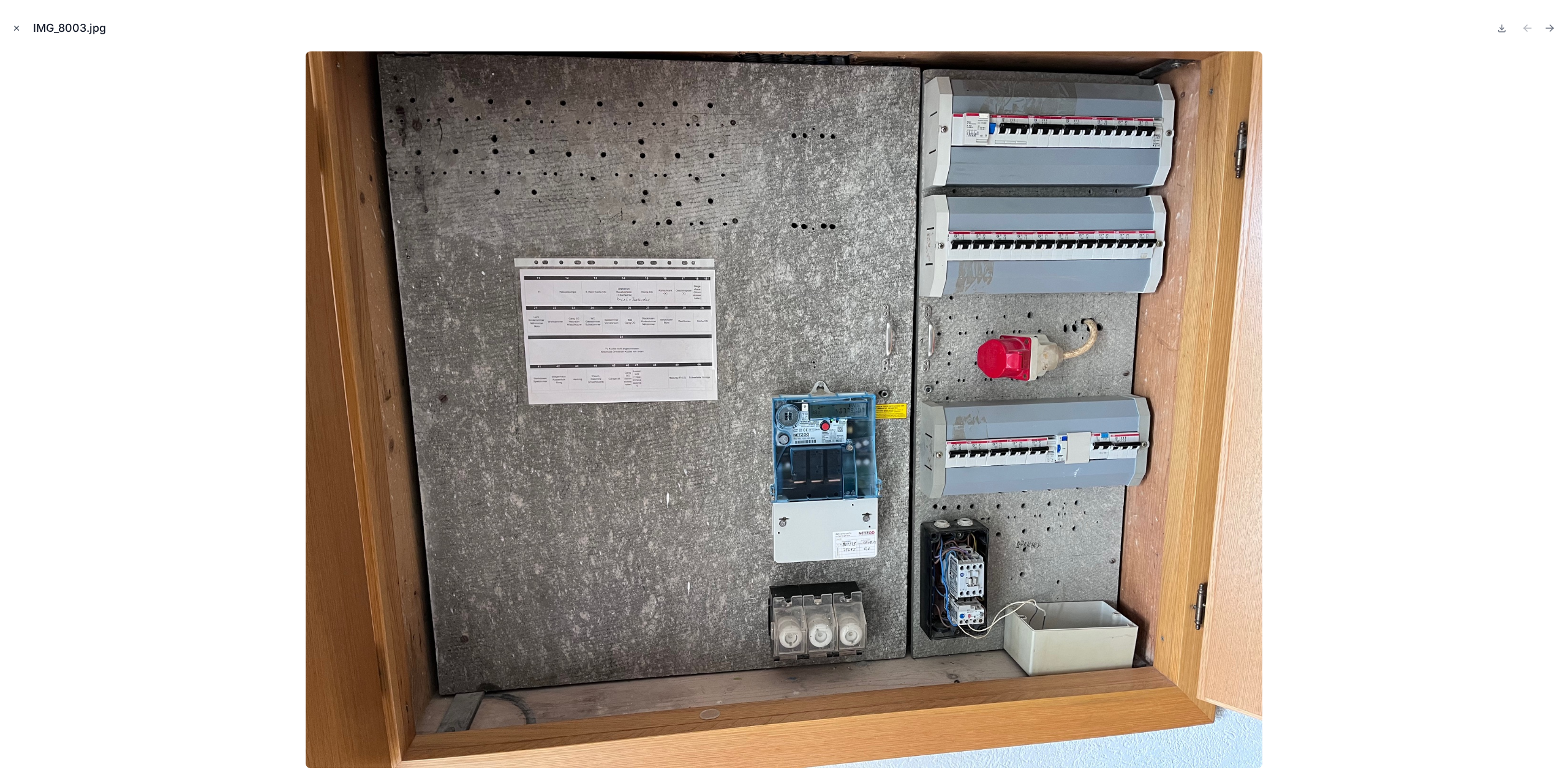
click at [18, 31] on icon "Close modal" at bounding box center [16, 28] width 8 height 8
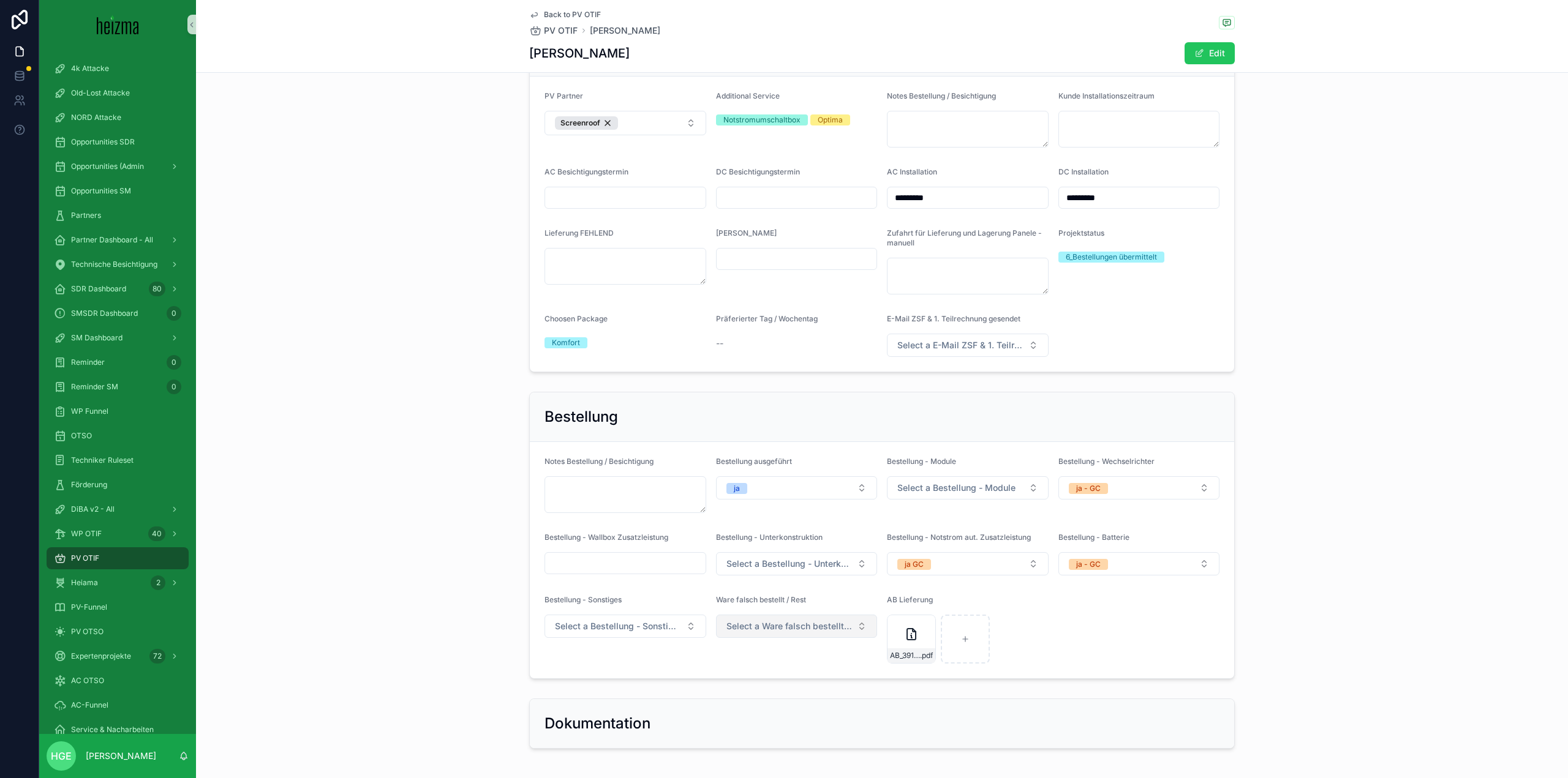
scroll to position [4307, 0]
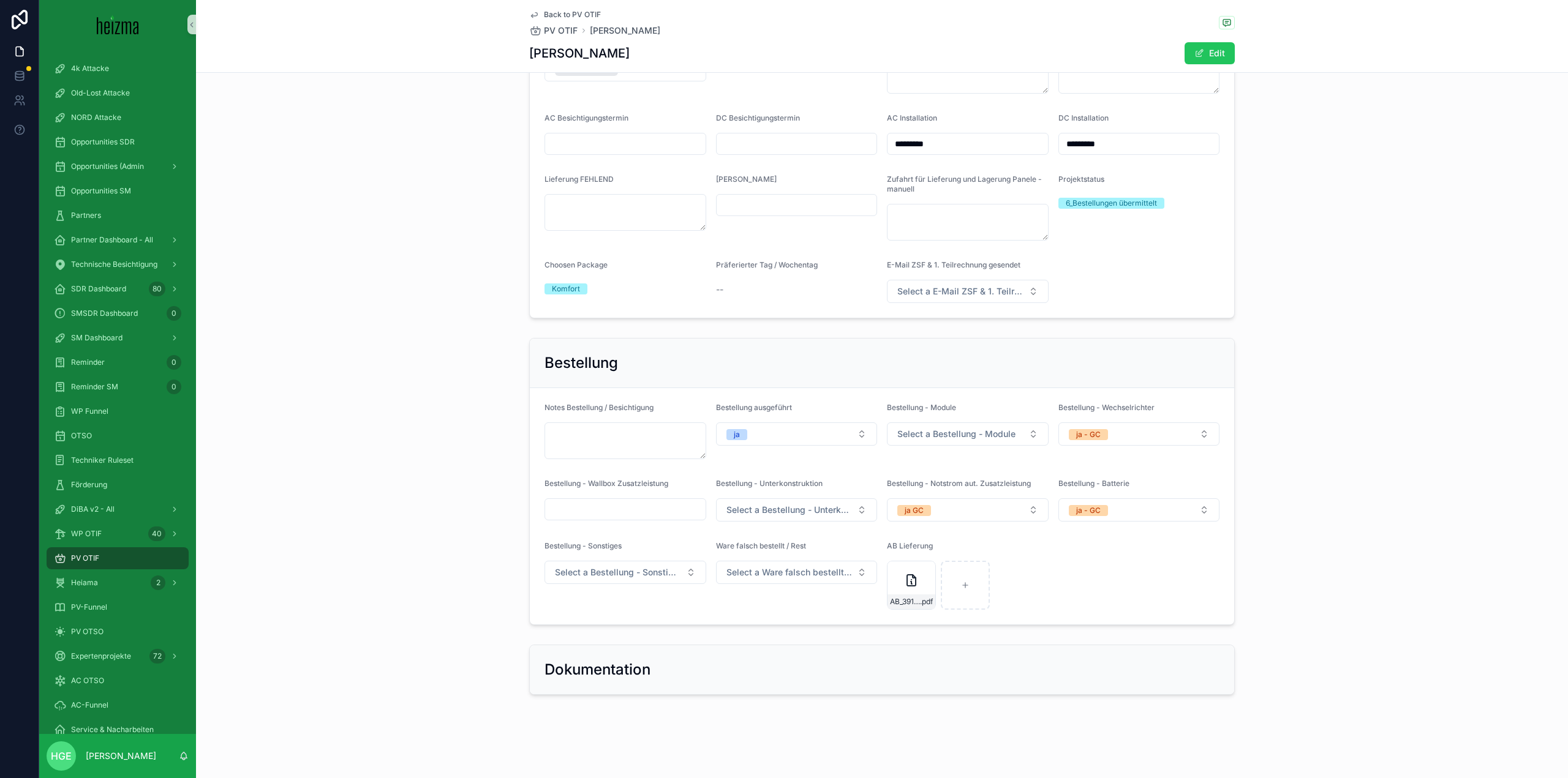
click at [449, 395] on div "Bestellung Notes Bestellung / Besichtigung Bestellung ausgeführt ja Bestellung …" at bounding box center [881, 481] width 1372 height 297
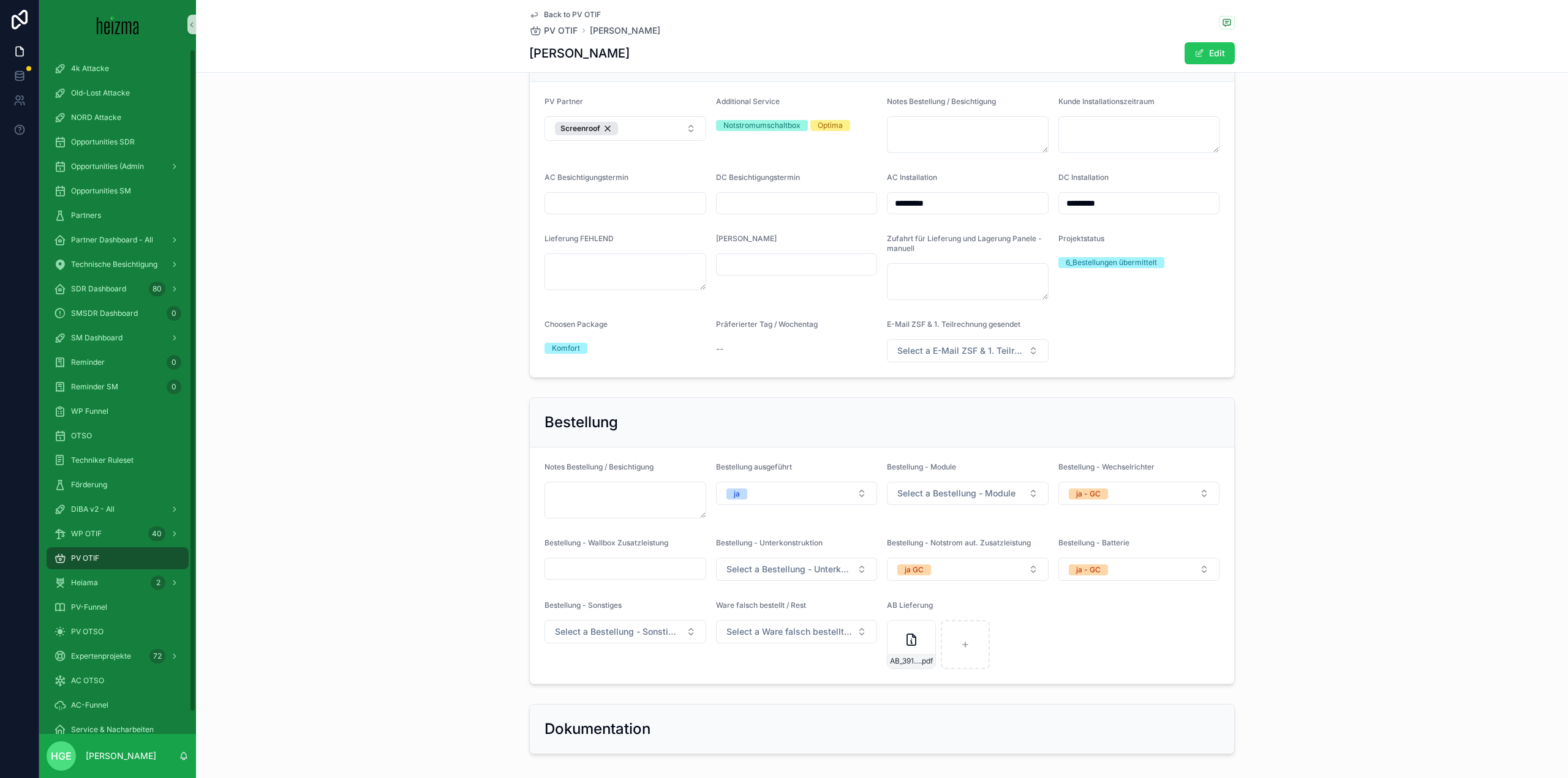
scroll to position [4123, 0]
